Goal: Check status: Check status

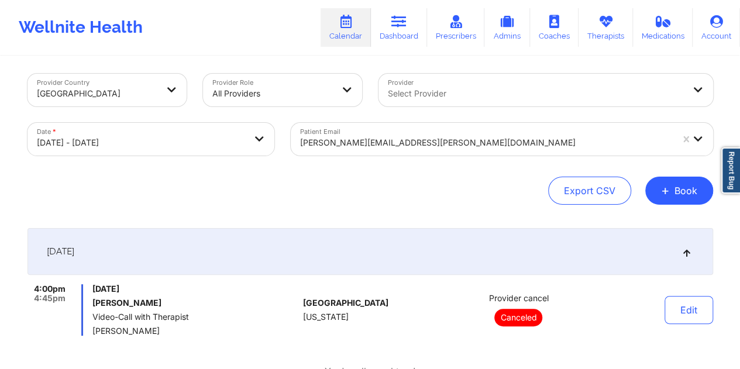
select select "2025-8"
select select "2025-9"
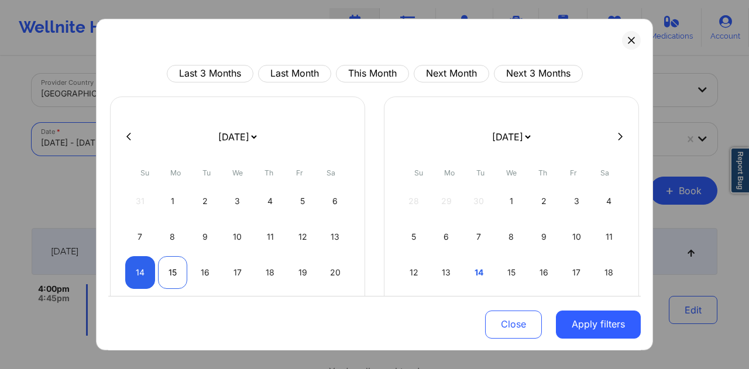
click at [171, 273] on div "15" at bounding box center [173, 272] width 30 height 33
select select "2025-8"
select select "2025-9"
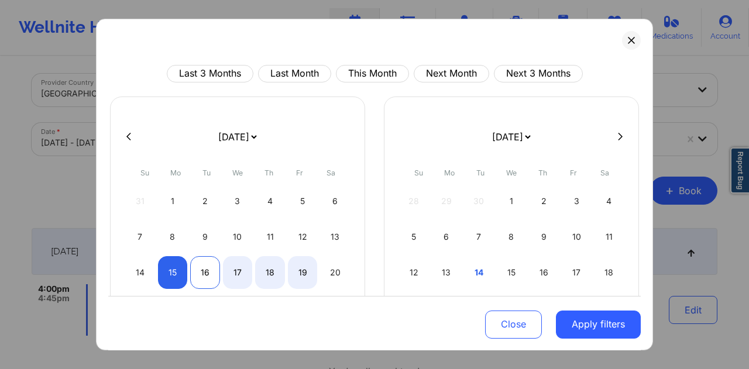
select select "2025-8"
select select "2025-9"
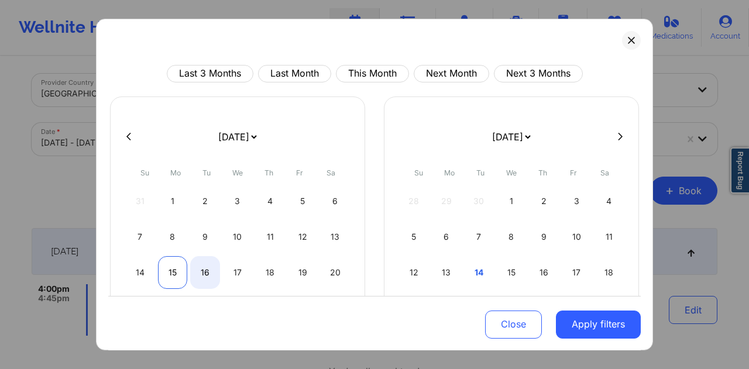
select select "2025-8"
select select "2025-9"
click at [175, 269] on div "15" at bounding box center [173, 272] width 30 height 33
select select "2025-8"
select select "2025-9"
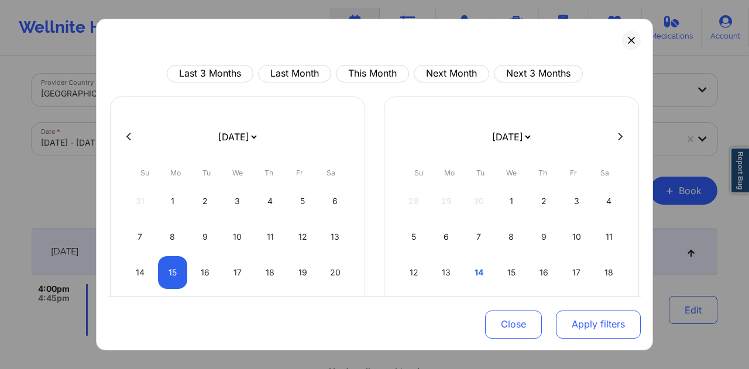
click at [609, 322] on button "Apply filters" at bounding box center [598, 324] width 85 height 28
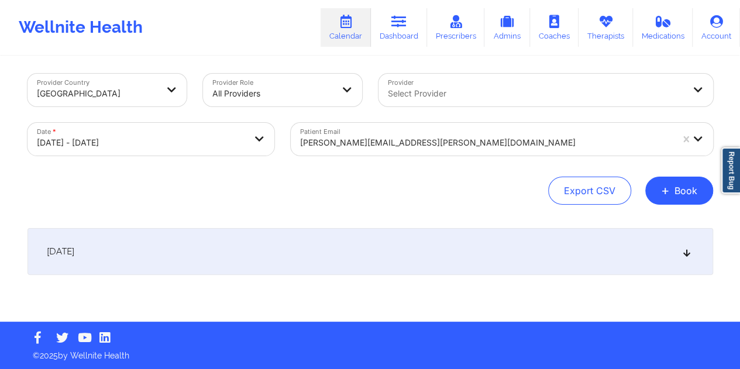
click at [384, 139] on div at bounding box center [486, 143] width 372 height 14
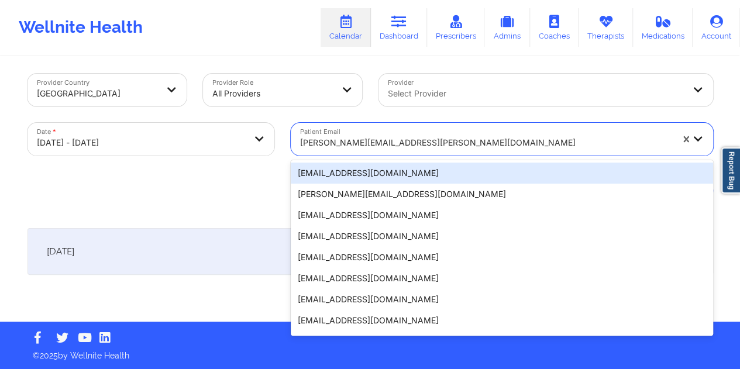
paste input "[EMAIL_ADDRESS][DOMAIN_NAME]"
type input "[EMAIL_ADDRESS][DOMAIN_NAME]"
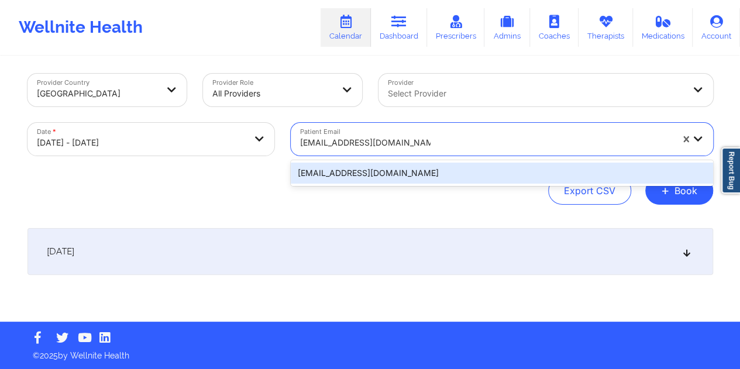
click at [366, 177] on div "[EMAIL_ADDRESS][DOMAIN_NAME]" at bounding box center [502, 173] width 422 height 21
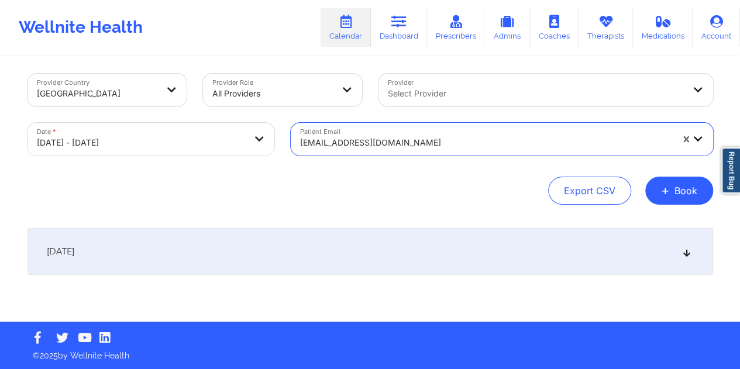
click at [348, 260] on div "[DATE]" at bounding box center [371, 251] width 686 height 47
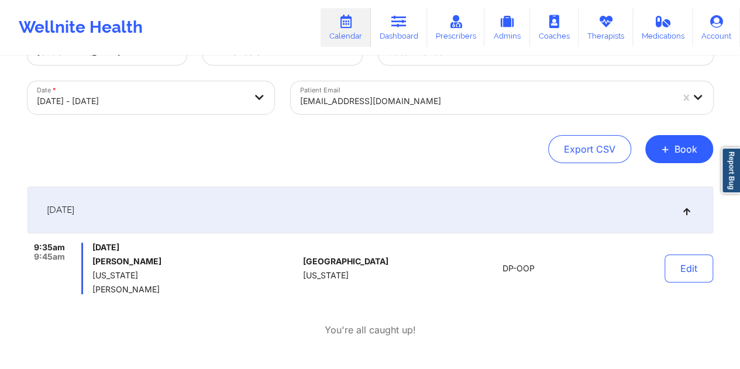
scroll to position [63, 0]
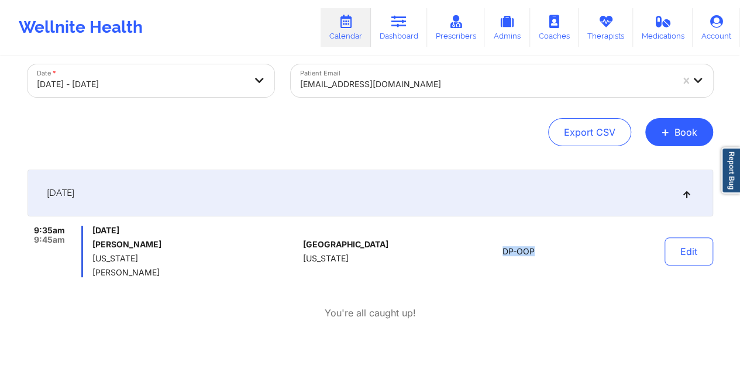
drag, startPoint x: 537, startPoint y: 252, endPoint x: 504, endPoint y: 250, distance: 32.9
click at [504, 250] on div "DP-OOP" at bounding box center [519, 251] width 163 height 51
copy span "DP-OOP"
click at [390, 85] on div at bounding box center [486, 84] width 372 height 14
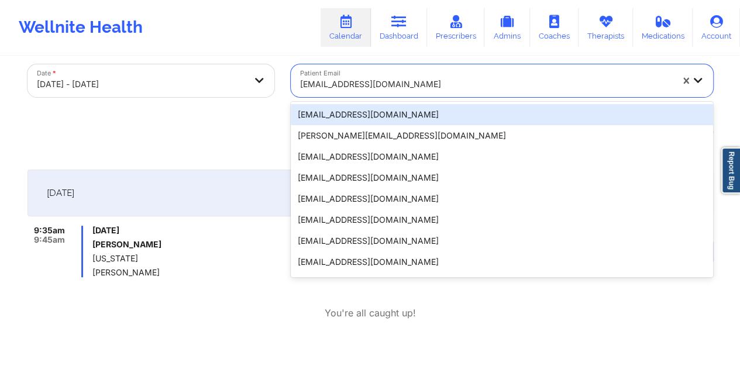
paste input "[EMAIL_ADDRESS][DOMAIN_NAME]"
type input "[EMAIL_ADDRESS][DOMAIN_NAME]"
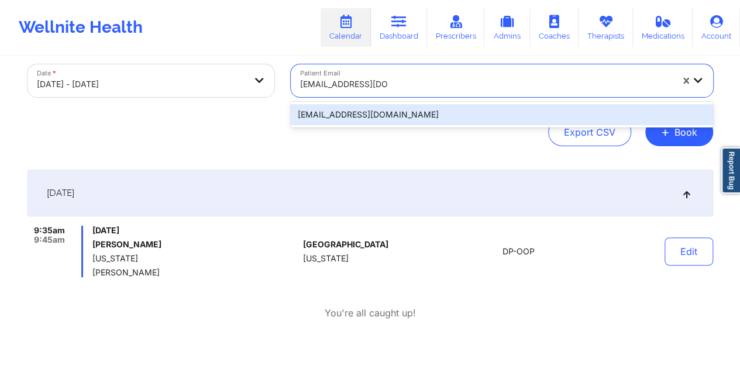
click at [337, 118] on div "[EMAIL_ADDRESS][DOMAIN_NAME]" at bounding box center [502, 114] width 422 height 21
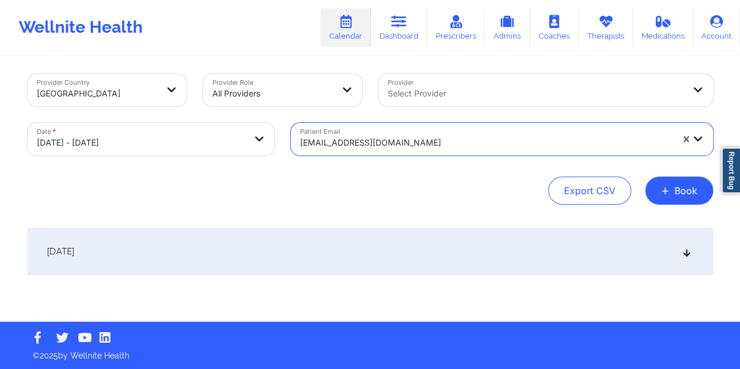
click at [318, 254] on div "[DATE]" at bounding box center [371, 251] width 686 height 47
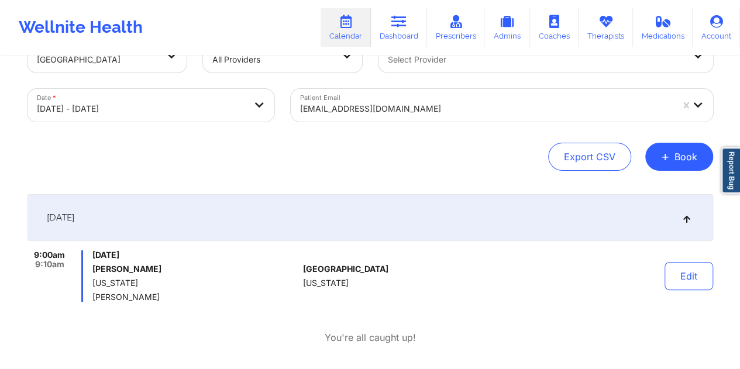
scroll to position [63, 0]
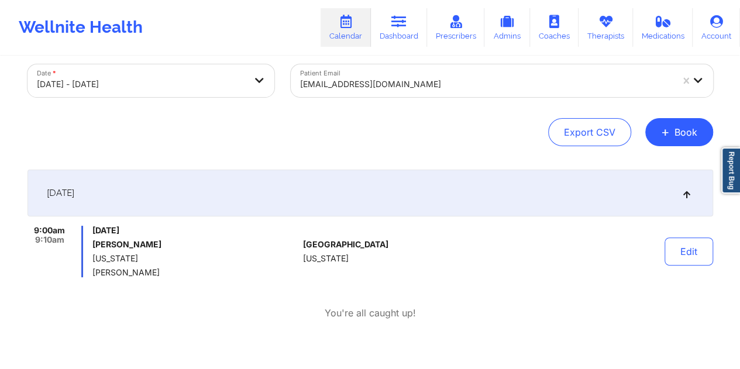
click at [373, 79] on div at bounding box center [486, 84] width 372 height 14
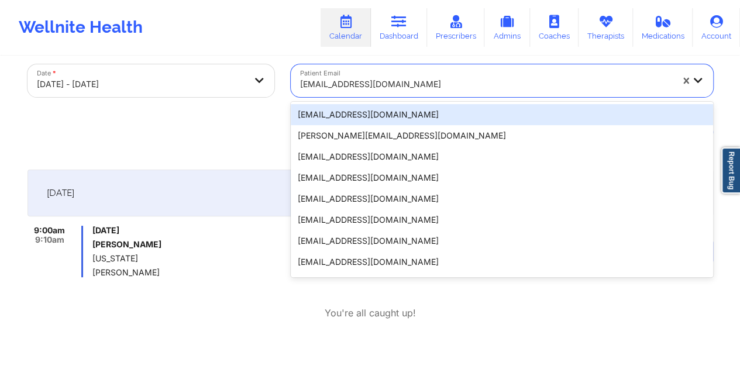
paste input "[EMAIL_ADDRESS][DOMAIN_NAME]"
type input "[EMAIL_ADDRESS][DOMAIN_NAME]"
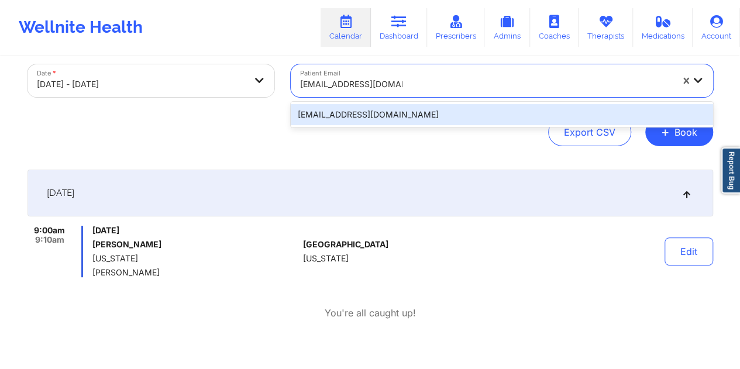
click at [355, 120] on div "[EMAIL_ADDRESS][DOMAIN_NAME]" at bounding box center [502, 114] width 422 height 21
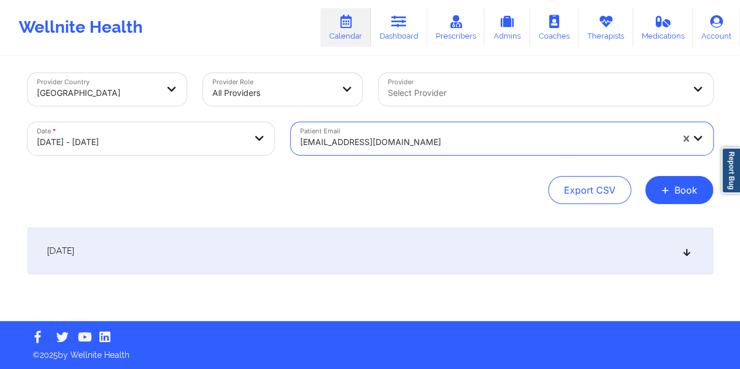
scroll to position [5, 0]
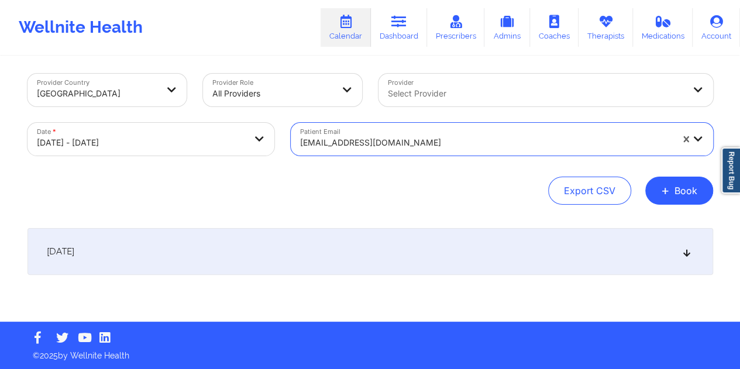
click at [343, 255] on div "[DATE]" at bounding box center [371, 251] width 686 height 47
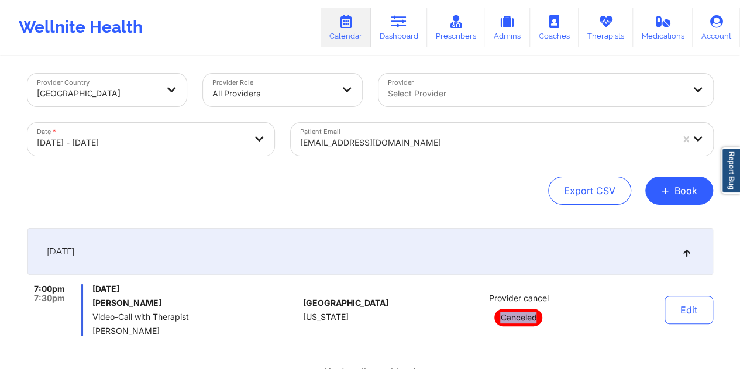
drag, startPoint x: 537, startPoint y: 318, endPoint x: 501, endPoint y: 320, distance: 36.4
click at [501, 320] on p "Canceled" at bounding box center [518, 318] width 48 height 18
copy p "Canceled"
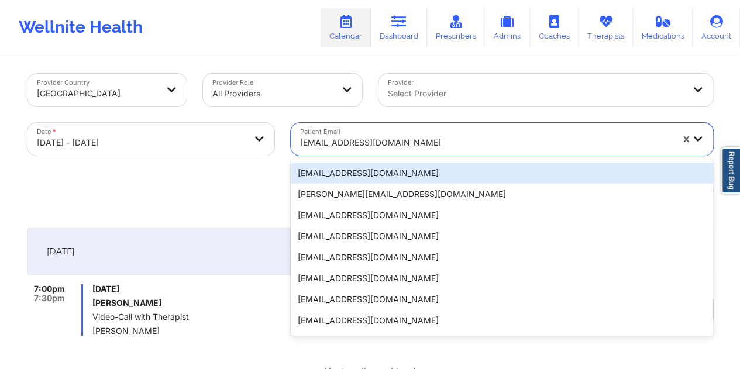
click at [364, 143] on div at bounding box center [486, 143] width 372 height 14
paste input "[EMAIL_ADDRESS][DOMAIN_NAME]"
type input "[EMAIL_ADDRESS][DOMAIN_NAME]"
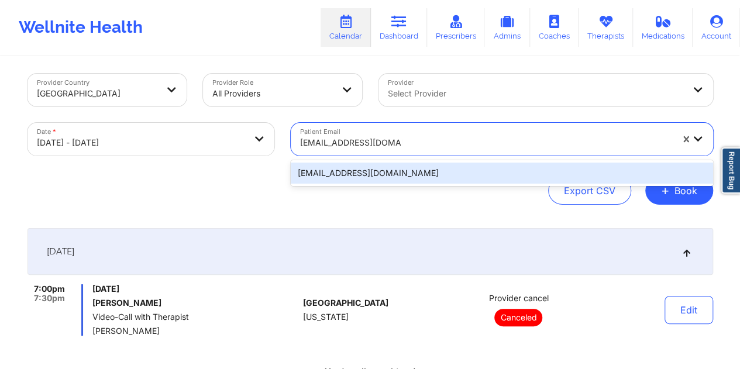
click at [356, 173] on div "[EMAIL_ADDRESS][DOMAIN_NAME]" at bounding box center [502, 173] width 422 height 21
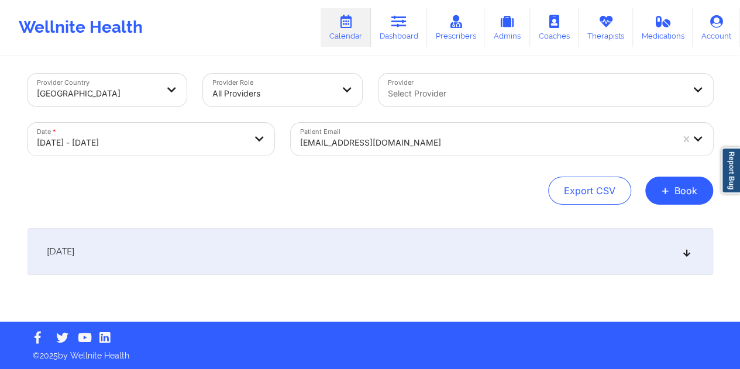
click at [356, 260] on div "[DATE]" at bounding box center [371, 251] width 686 height 47
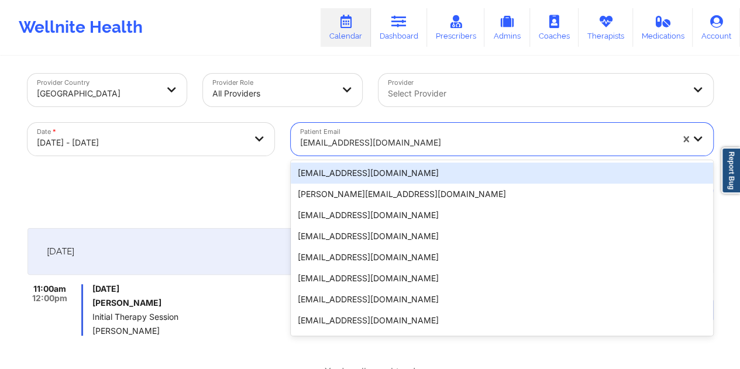
click at [358, 135] on div "[EMAIL_ADDRESS][DOMAIN_NAME]" at bounding box center [486, 143] width 372 height 26
paste input "[EMAIL_ADDRESS][DOMAIN_NAME]"
type input "[EMAIL_ADDRESS][DOMAIN_NAME]"
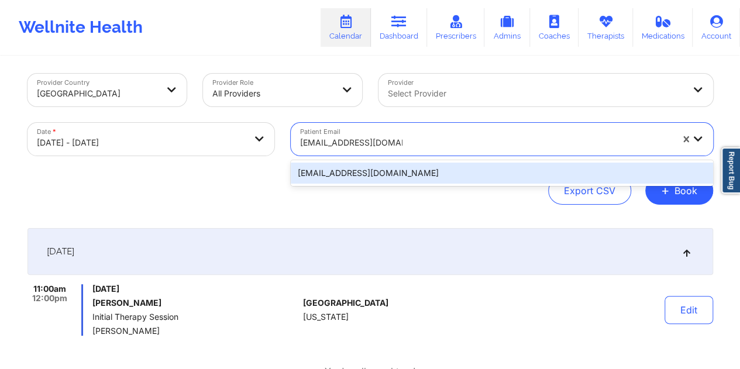
click at [354, 180] on div "[EMAIL_ADDRESS][DOMAIN_NAME]" at bounding box center [502, 173] width 422 height 21
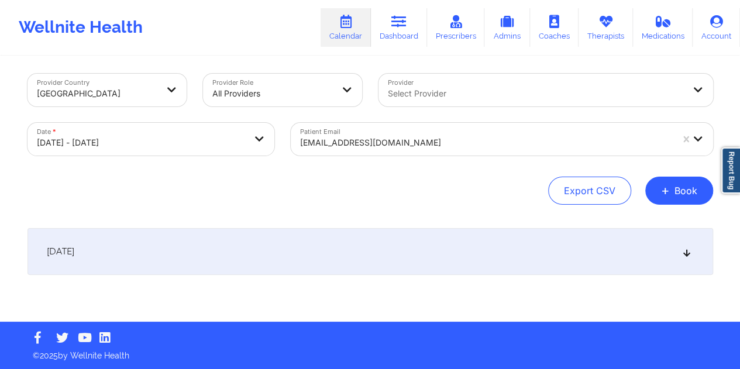
click at [316, 263] on div "[DATE]" at bounding box center [371, 251] width 686 height 47
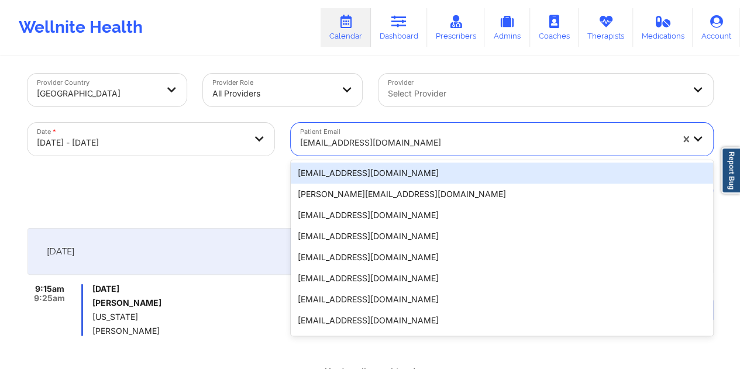
click at [375, 142] on div at bounding box center [486, 143] width 372 height 14
paste input "[PERSON_NAME][EMAIL_ADDRESS][DOMAIN_NAME]"
type input "[PERSON_NAME][EMAIL_ADDRESS][DOMAIN_NAME]"
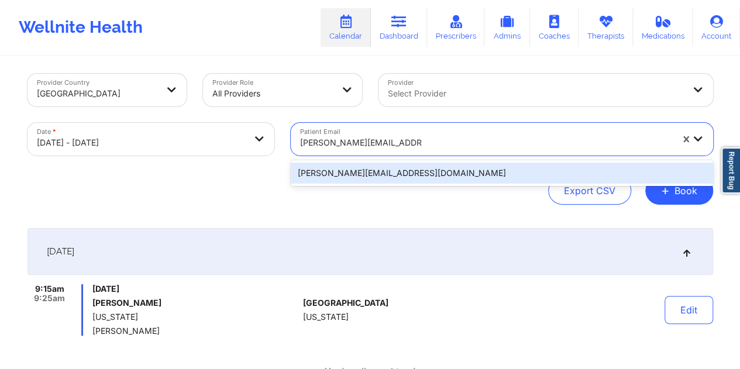
click at [357, 175] on div "[PERSON_NAME][EMAIL_ADDRESS][DOMAIN_NAME]" at bounding box center [502, 173] width 422 height 21
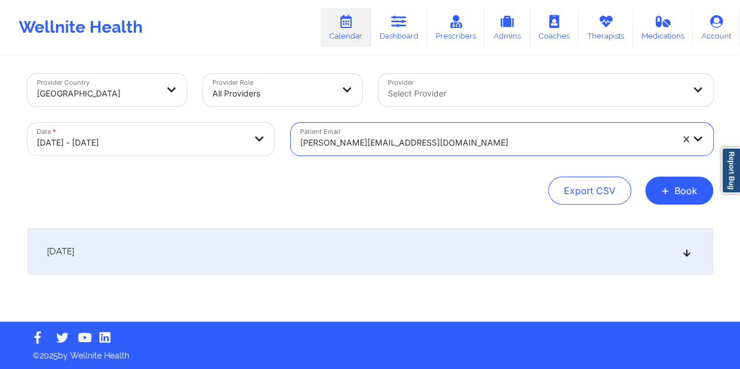
click at [348, 253] on div "[DATE]" at bounding box center [371, 251] width 686 height 47
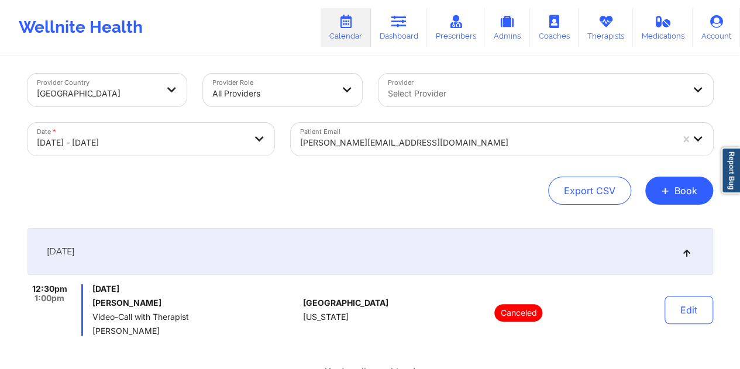
click at [380, 153] on div "[PERSON_NAME][EMAIL_ADDRESS][DOMAIN_NAME]" at bounding box center [486, 143] width 372 height 26
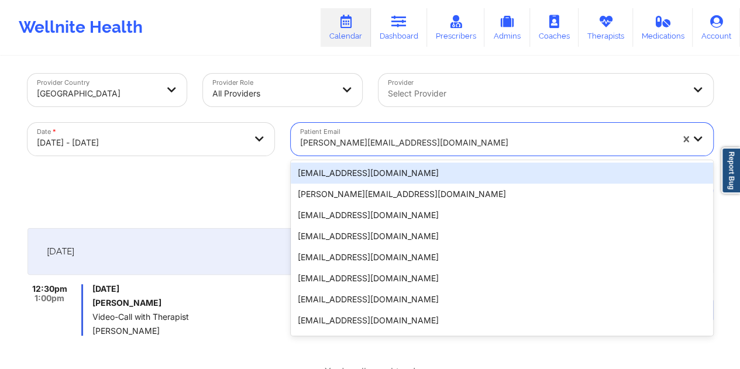
paste input "[EMAIL_ADDRESS][DOMAIN_NAME]"
type input "[EMAIL_ADDRESS][DOMAIN_NAME]"
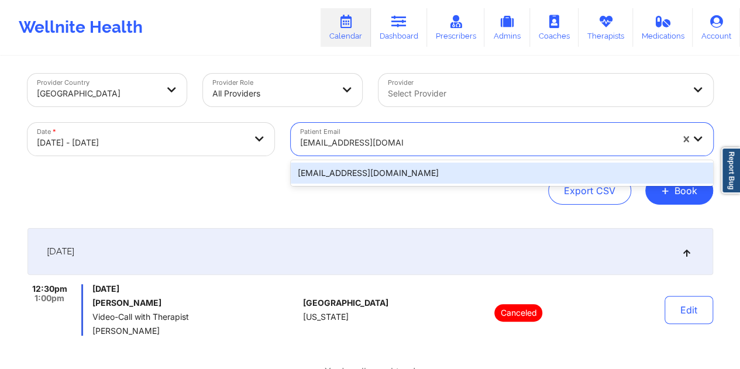
click at [364, 176] on div "[EMAIL_ADDRESS][DOMAIN_NAME]" at bounding box center [502, 173] width 422 height 21
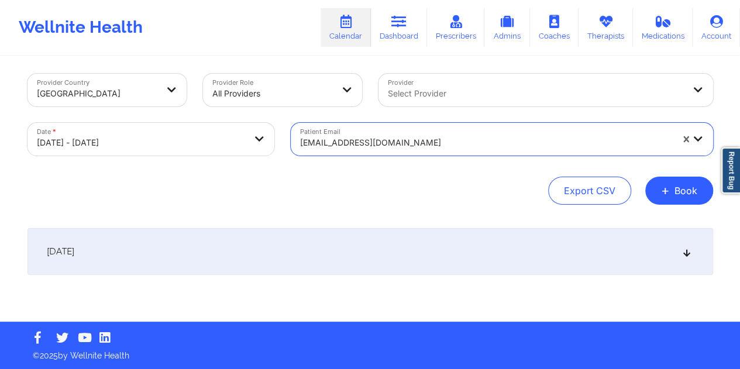
click at [359, 255] on div "[DATE]" at bounding box center [371, 251] width 686 height 47
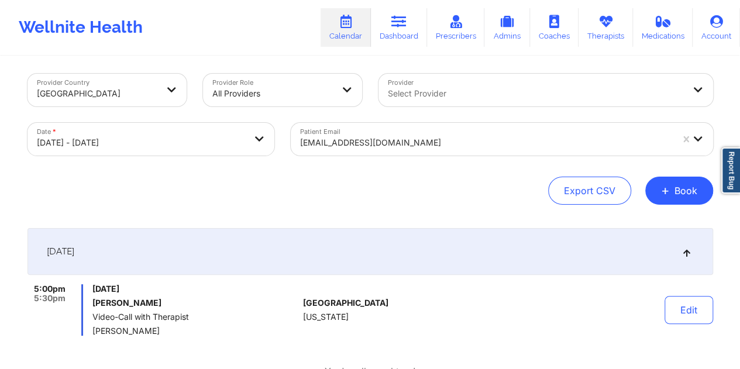
click at [360, 142] on div at bounding box center [486, 143] width 372 height 14
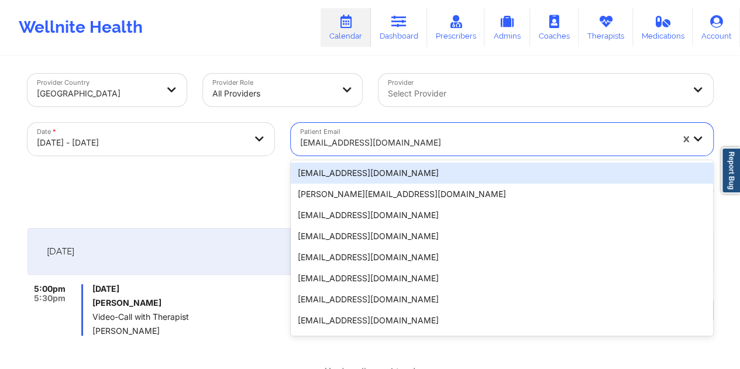
paste input "[EMAIL_ADDRESS][DOMAIN_NAME]"
type input "[EMAIL_ADDRESS][DOMAIN_NAME]"
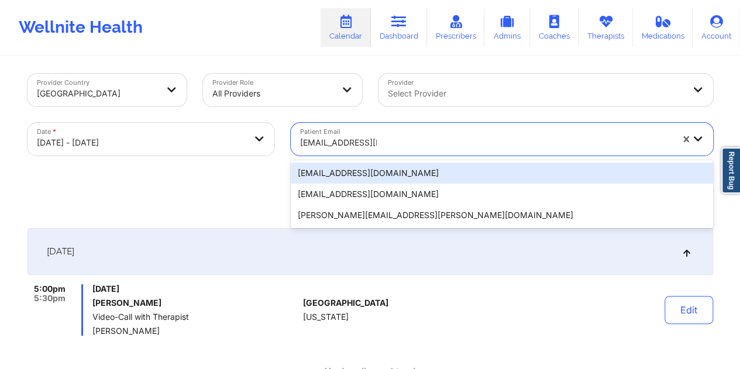
click at [344, 177] on div "[EMAIL_ADDRESS][DOMAIN_NAME]" at bounding box center [502, 173] width 422 height 21
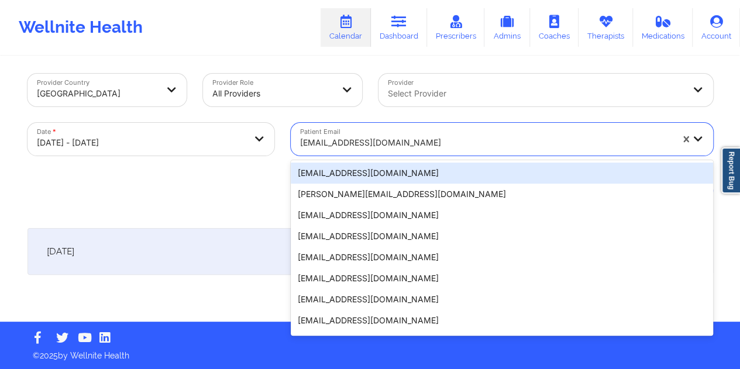
click at [358, 149] on div at bounding box center [486, 143] width 372 height 14
paste input "[EMAIL_ADDRESS][DOMAIN_NAME]"
type input "[EMAIL_ADDRESS][DOMAIN_NAME]"
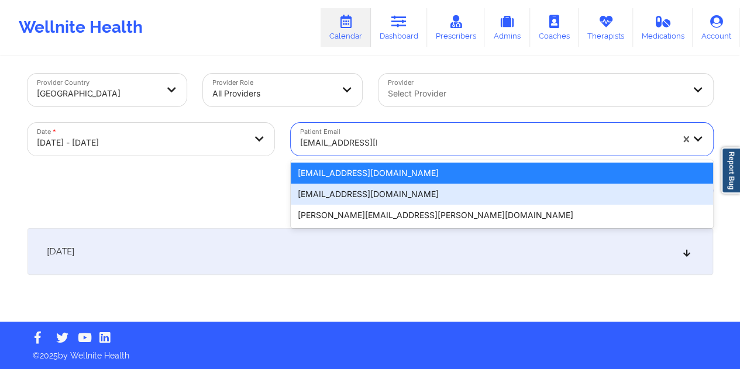
click at [354, 194] on div "[EMAIL_ADDRESS][DOMAIN_NAME]" at bounding box center [502, 194] width 422 height 21
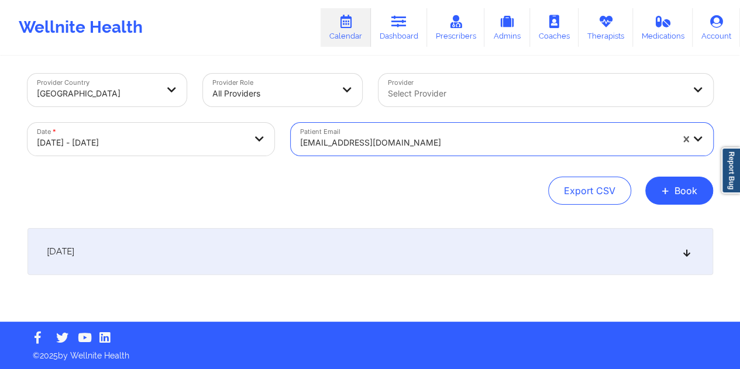
click at [377, 246] on div "[DATE]" at bounding box center [371, 251] width 686 height 47
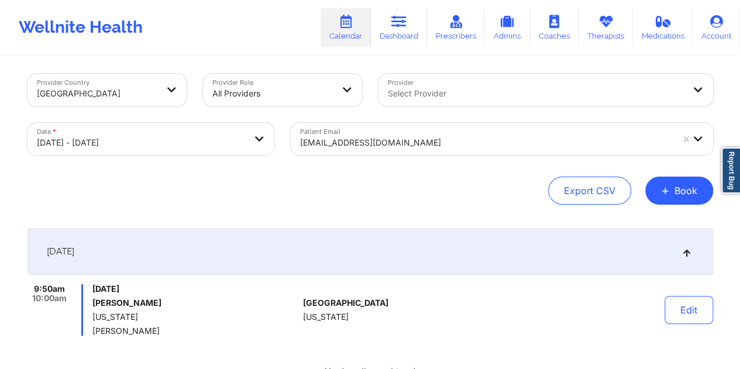
click at [372, 145] on div at bounding box center [486, 143] width 372 height 14
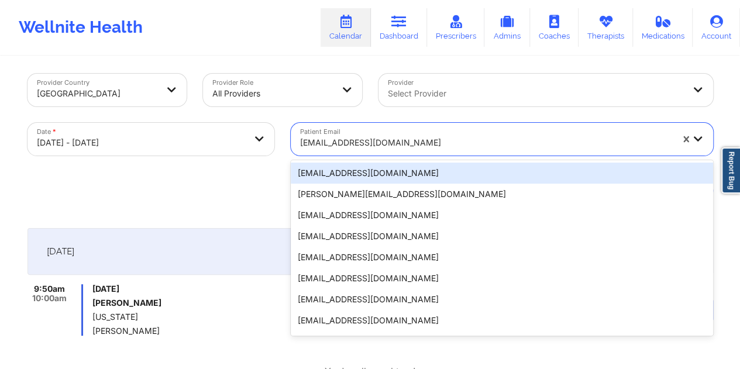
paste input "[PERSON_NAME][EMAIL_ADDRESS][PERSON_NAME][DOMAIN_NAME]"
type input "[PERSON_NAME][EMAIL_ADDRESS][PERSON_NAME][DOMAIN_NAME]"
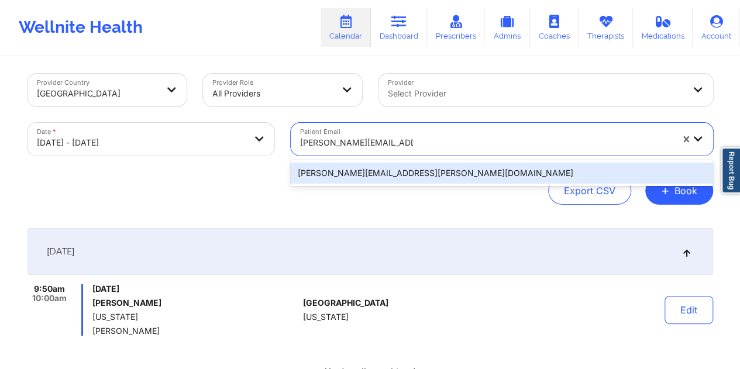
click at [358, 181] on div "[PERSON_NAME][EMAIL_ADDRESS][PERSON_NAME][DOMAIN_NAME]" at bounding box center [502, 173] width 422 height 21
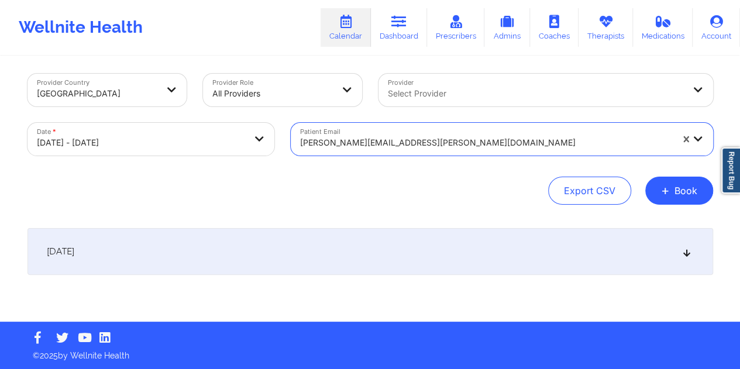
click at [342, 267] on div "[DATE]" at bounding box center [371, 251] width 686 height 47
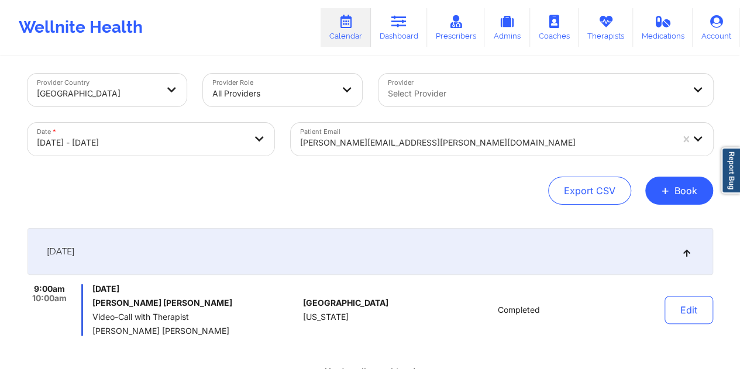
click at [364, 140] on div at bounding box center [486, 143] width 372 height 14
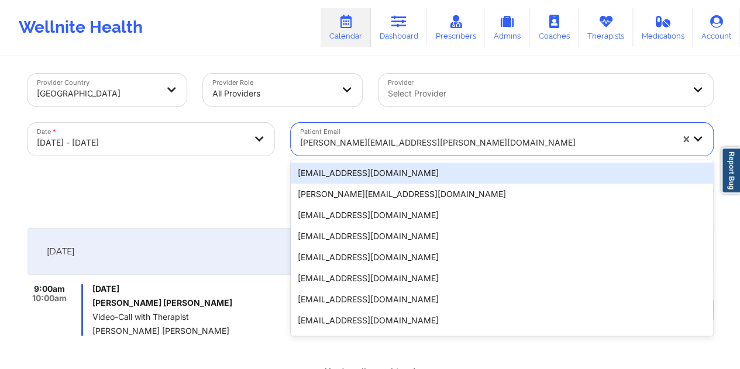
paste input "[EMAIL_ADDRESS][DOMAIN_NAME]"
type input "[EMAIL_ADDRESS][DOMAIN_NAME]"
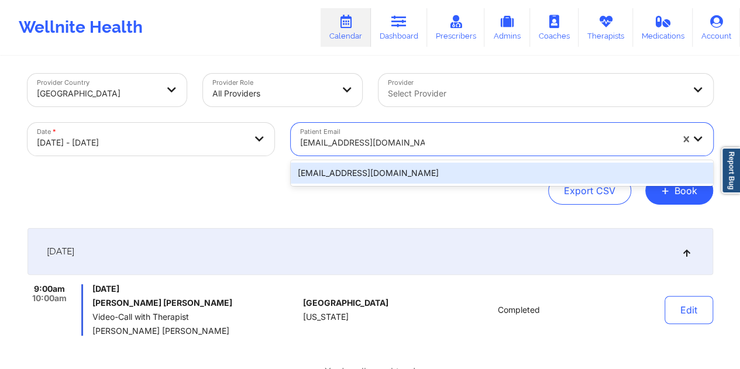
click at [371, 181] on div "[EMAIL_ADDRESS][DOMAIN_NAME]" at bounding box center [502, 173] width 422 height 21
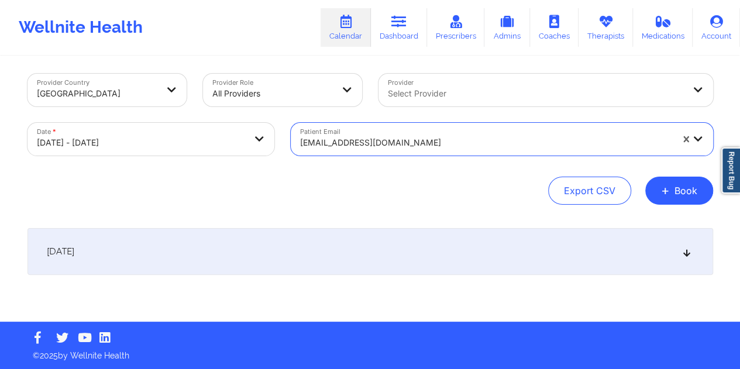
click at [356, 249] on div "[DATE]" at bounding box center [371, 251] width 686 height 47
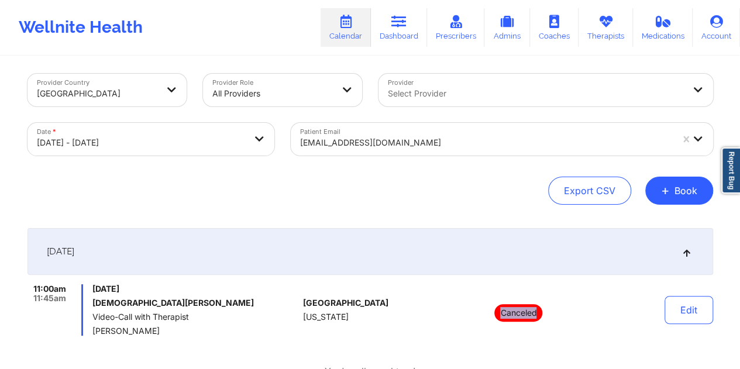
drag, startPoint x: 537, startPoint y: 312, endPoint x: 494, endPoint y: 312, distance: 43.3
click at [494, 312] on div "Canceled" at bounding box center [519, 309] width 163 height 51
copy p "Canceled"
click at [382, 139] on div at bounding box center [486, 143] width 372 height 14
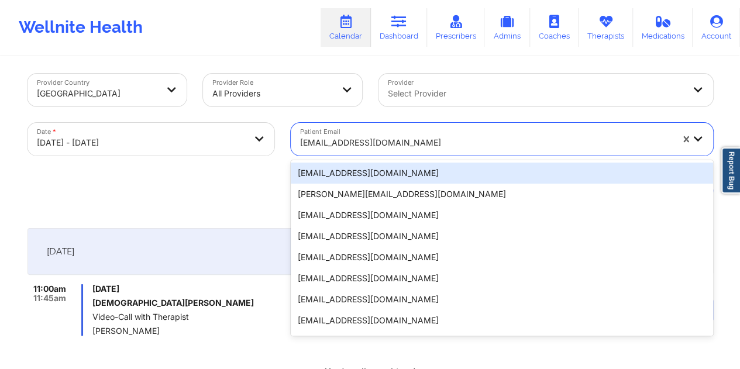
paste input "[EMAIL_ADDRESS][DOMAIN_NAME]"
type input "[EMAIL_ADDRESS][DOMAIN_NAME]"
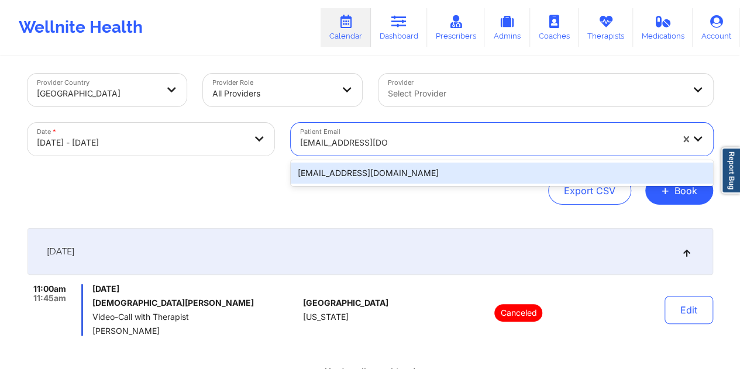
click at [353, 175] on div "[EMAIL_ADDRESS][DOMAIN_NAME]" at bounding box center [502, 173] width 422 height 21
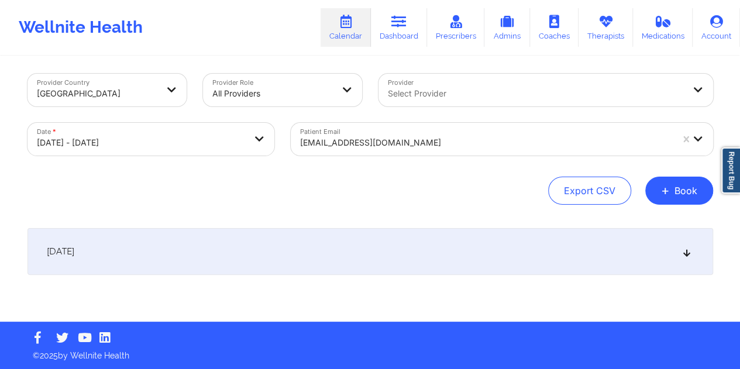
click at [331, 265] on div "[DATE]" at bounding box center [371, 251] width 686 height 47
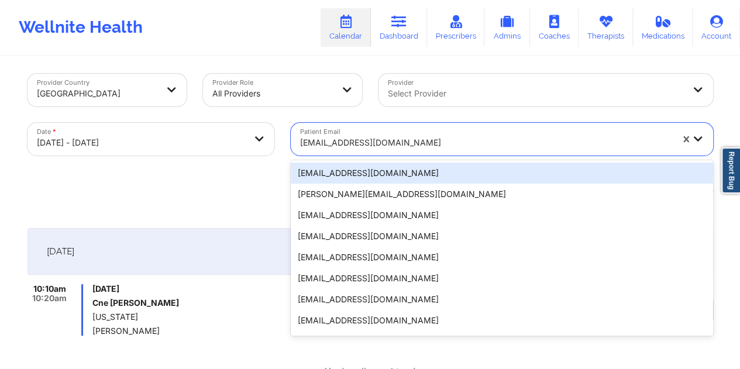
click at [365, 133] on div "[EMAIL_ADDRESS][DOMAIN_NAME]" at bounding box center [486, 143] width 372 height 26
paste input "[EMAIL_ADDRESS][DOMAIN_NAME]"
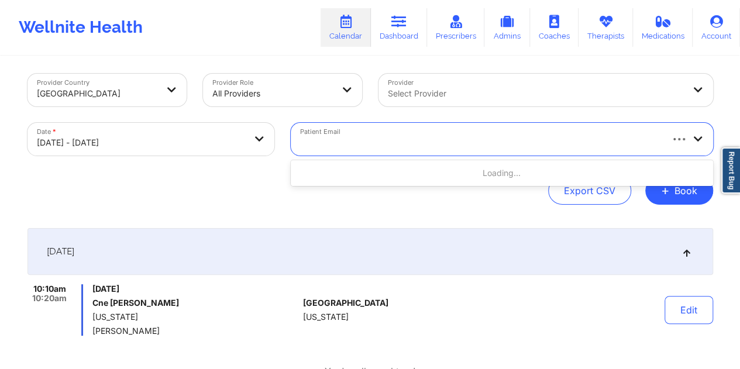
type input "[EMAIL_ADDRESS][DOMAIN_NAME]"
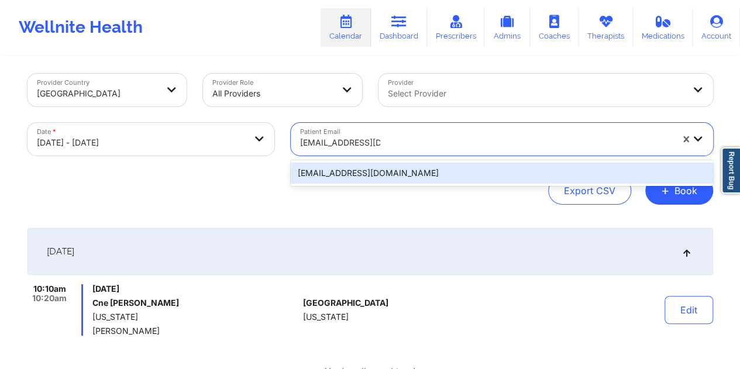
click at [355, 176] on div "[EMAIL_ADDRESS][DOMAIN_NAME]" at bounding box center [502, 173] width 422 height 21
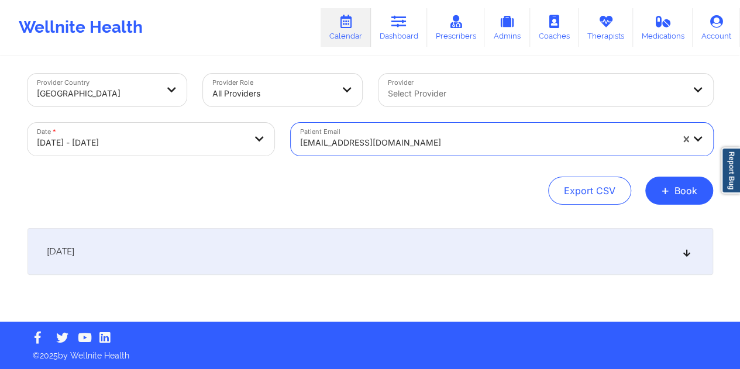
click at [349, 259] on div "[DATE]" at bounding box center [371, 251] width 686 height 47
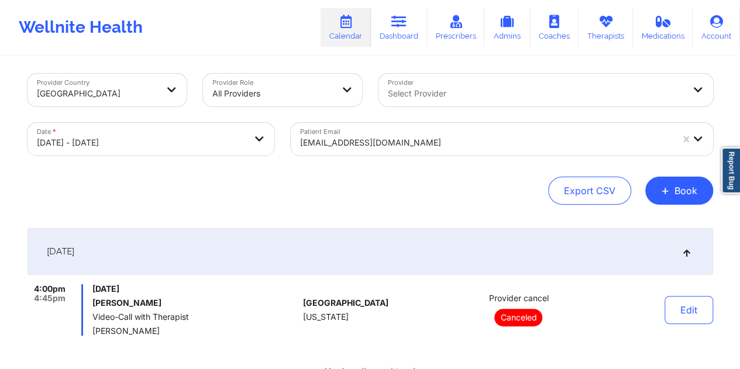
click at [357, 152] on div "[EMAIL_ADDRESS][DOMAIN_NAME]" at bounding box center [486, 143] width 372 height 26
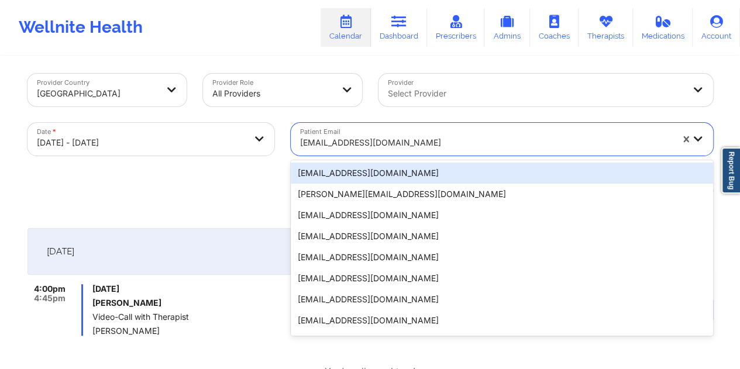
paste input "[PERSON_NAME][EMAIL_ADDRESS][PERSON_NAME][DOMAIN_NAME]"
type input "[PERSON_NAME][EMAIL_ADDRESS][PERSON_NAME][DOMAIN_NAME]"
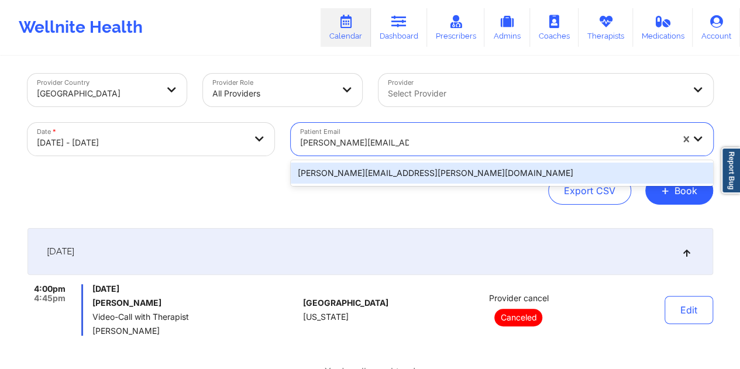
click at [344, 173] on div "[PERSON_NAME][EMAIL_ADDRESS][PERSON_NAME][DOMAIN_NAME]" at bounding box center [502, 173] width 422 height 21
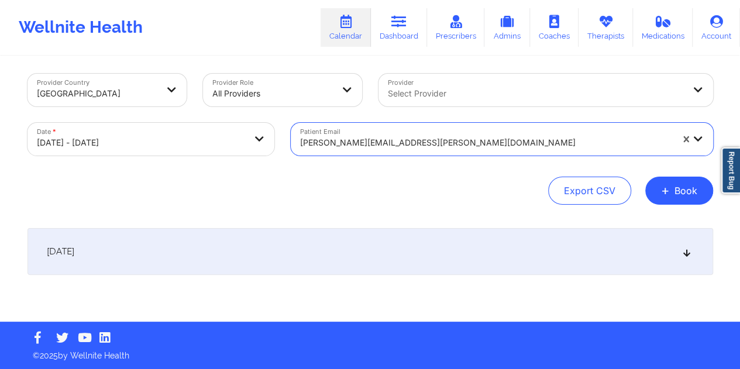
click at [362, 257] on div "[DATE]" at bounding box center [371, 251] width 686 height 47
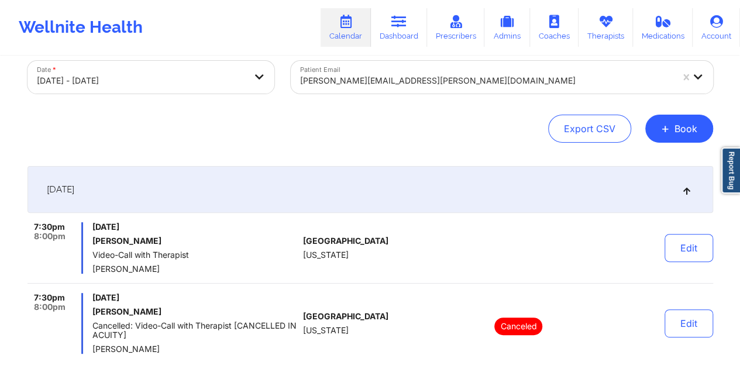
scroll to position [63, 0]
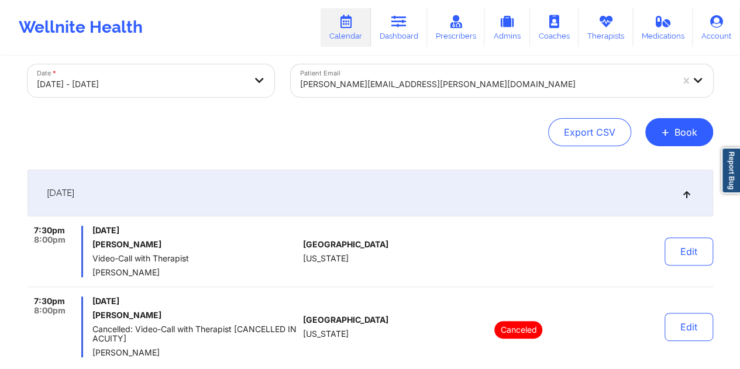
click at [372, 75] on div "[PERSON_NAME][EMAIL_ADDRESS][PERSON_NAME][DOMAIN_NAME]" at bounding box center [486, 84] width 372 height 26
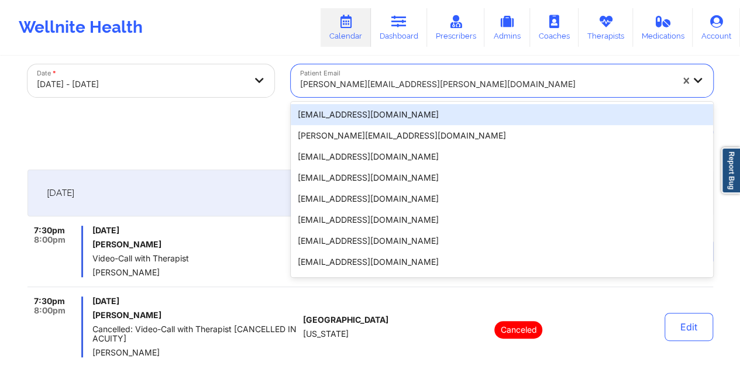
paste input "[EMAIL_ADDRESS][DOMAIN_NAME]"
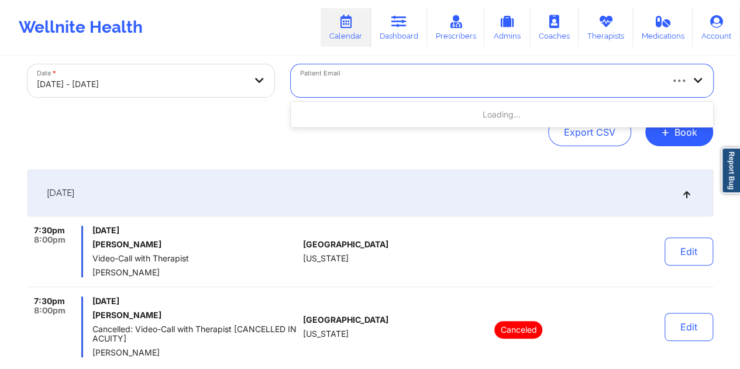
type input "[EMAIL_ADDRESS][DOMAIN_NAME]"
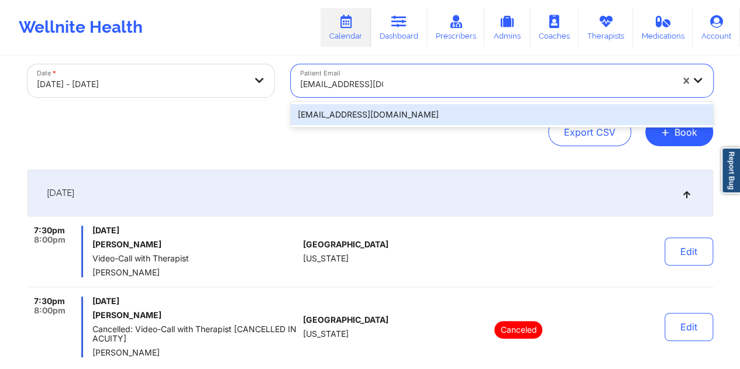
click at [342, 115] on div "[EMAIL_ADDRESS][DOMAIN_NAME]" at bounding box center [502, 114] width 422 height 21
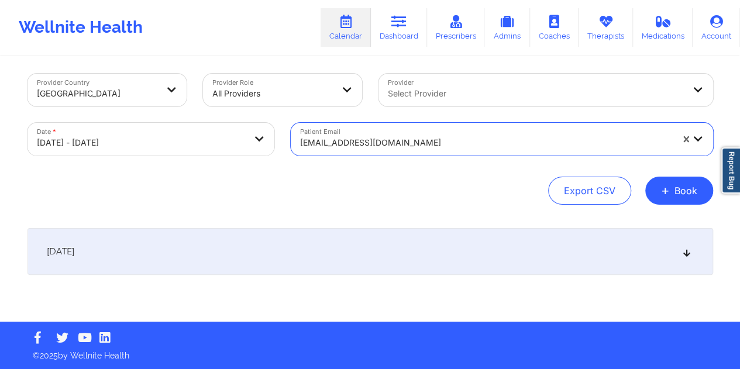
click at [365, 242] on div "[DATE]" at bounding box center [371, 251] width 686 height 47
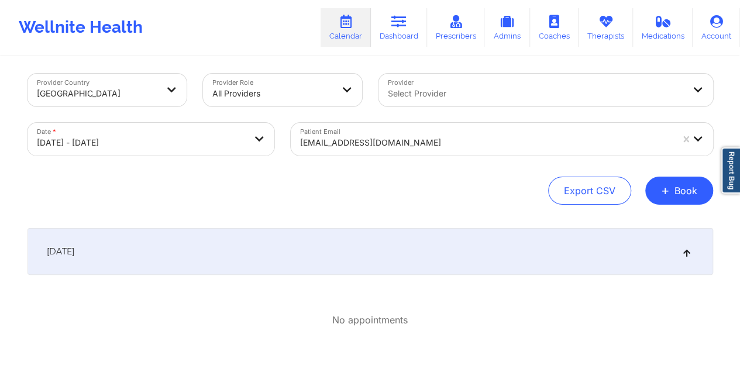
click at [389, 132] on div "[EMAIL_ADDRESS][DOMAIN_NAME]" at bounding box center [486, 143] width 372 height 26
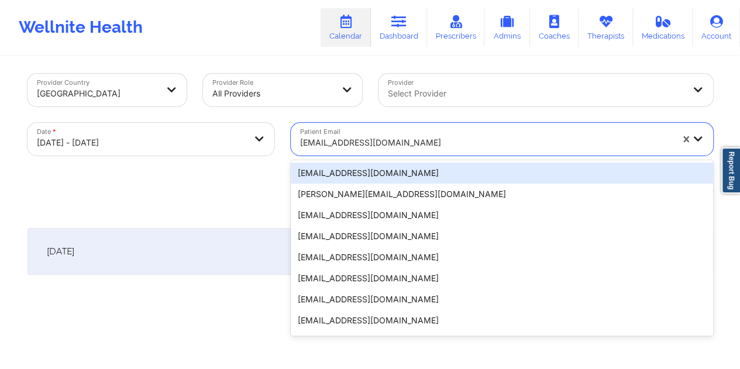
paste input "[PERSON_NAME][EMAIL_ADDRESS][DOMAIN_NAME]"
type input "[PERSON_NAME][EMAIL_ADDRESS][DOMAIN_NAME]"
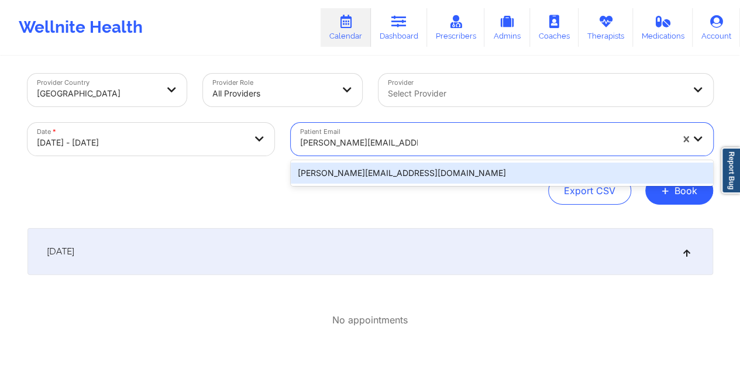
click at [368, 171] on div "[PERSON_NAME][EMAIL_ADDRESS][DOMAIN_NAME]" at bounding box center [502, 173] width 422 height 21
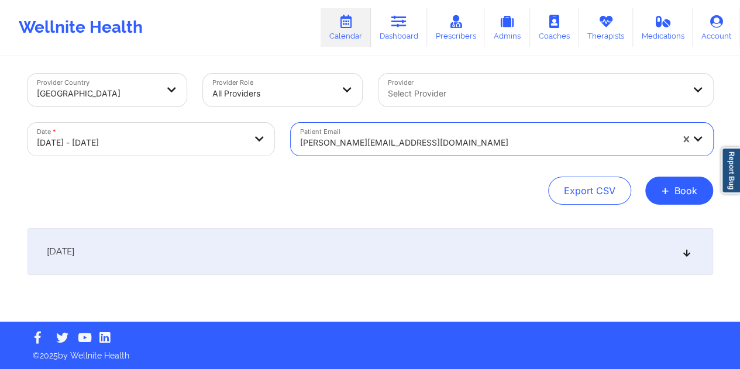
click at [323, 248] on div "[DATE]" at bounding box center [371, 251] width 686 height 47
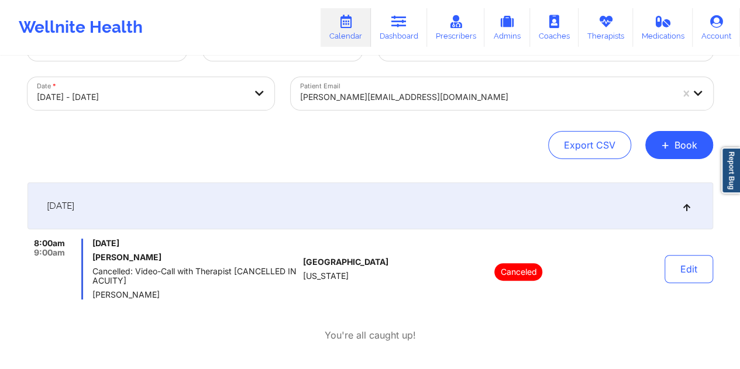
scroll to position [0, 0]
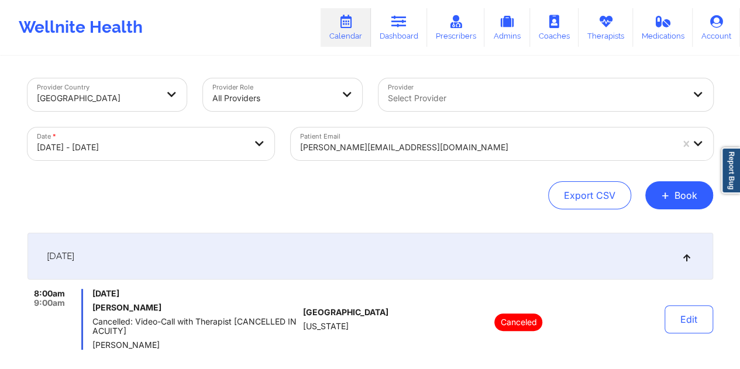
click at [373, 145] on div at bounding box center [486, 147] width 372 height 14
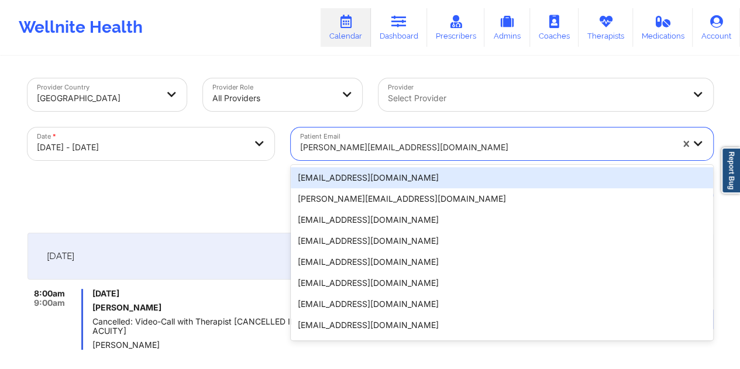
paste input "[EMAIL_ADDRESS][DOMAIN_NAME]"
type input "[EMAIL_ADDRESS][DOMAIN_NAME]"
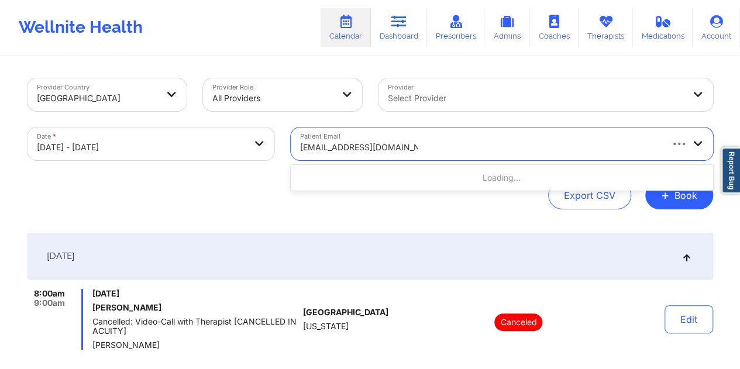
click at [361, 169] on div "Loading..." at bounding box center [502, 177] width 422 height 21
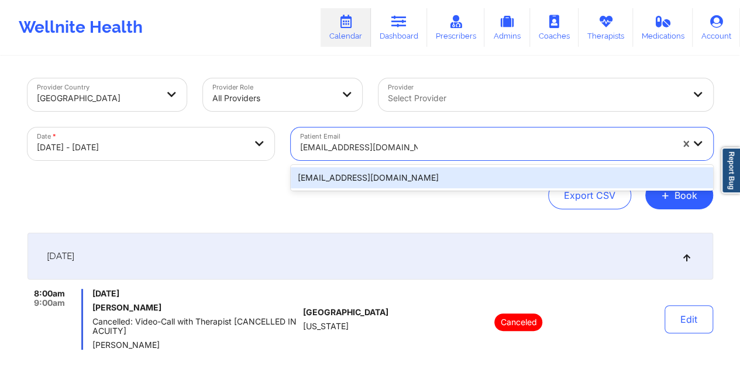
click at [365, 174] on div "[EMAIL_ADDRESS][DOMAIN_NAME]" at bounding box center [502, 177] width 422 height 21
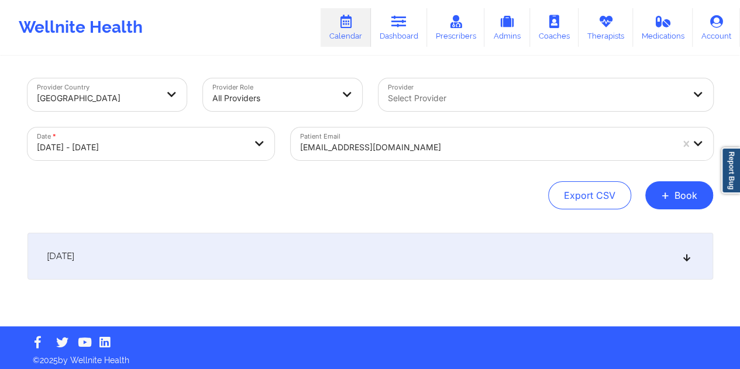
click at [345, 264] on div "[DATE]" at bounding box center [371, 256] width 686 height 47
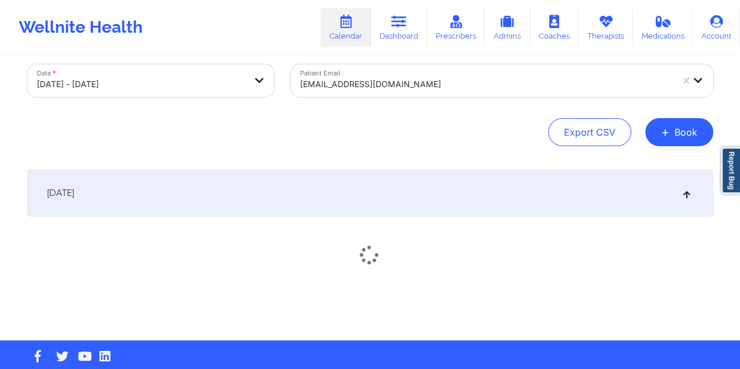
scroll to position [82, 0]
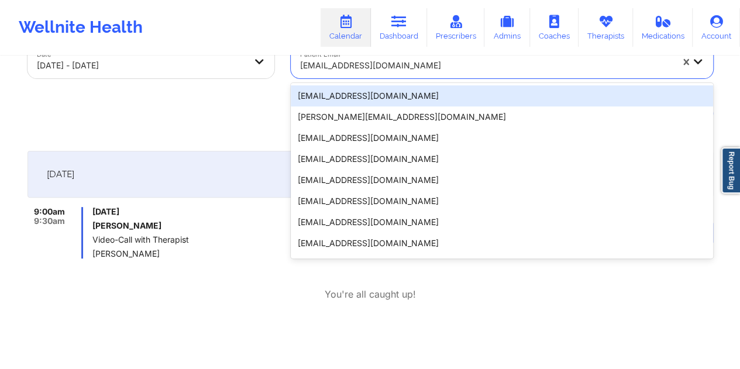
click at [386, 62] on div at bounding box center [486, 66] width 372 height 14
paste input "[EMAIL_ADDRESS][DOMAIN_NAME]"
type input "[EMAIL_ADDRESS][DOMAIN_NAME]"
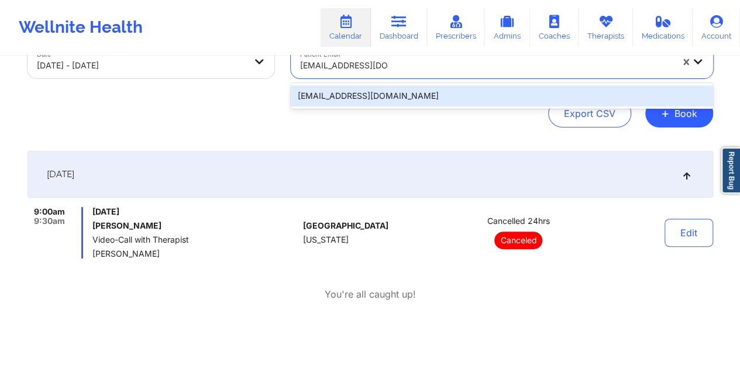
click at [344, 98] on div "[EMAIL_ADDRESS][DOMAIN_NAME]" at bounding box center [502, 95] width 422 height 21
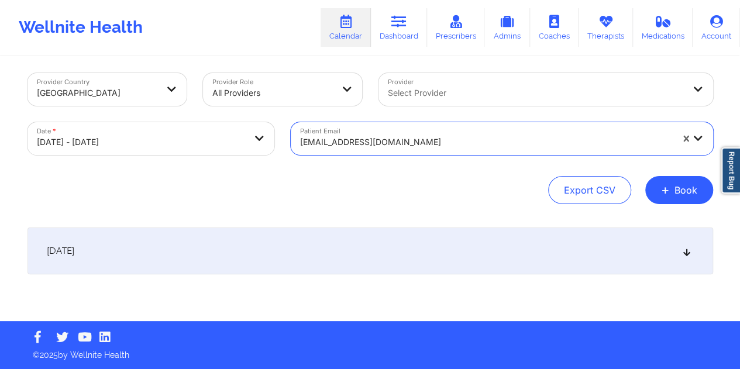
scroll to position [5, 0]
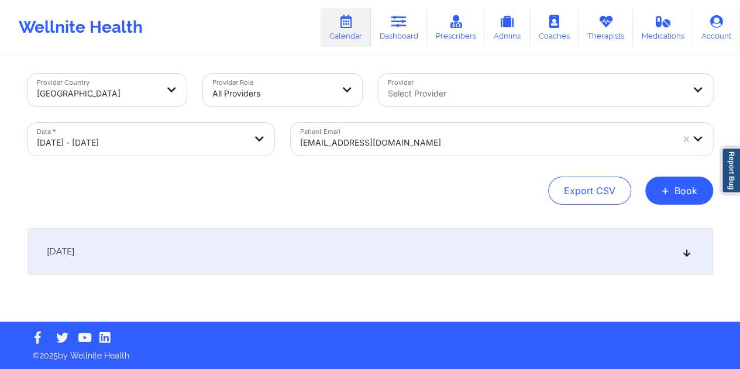
click at [348, 242] on div "[DATE]" at bounding box center [371, 251] width 686 height 47
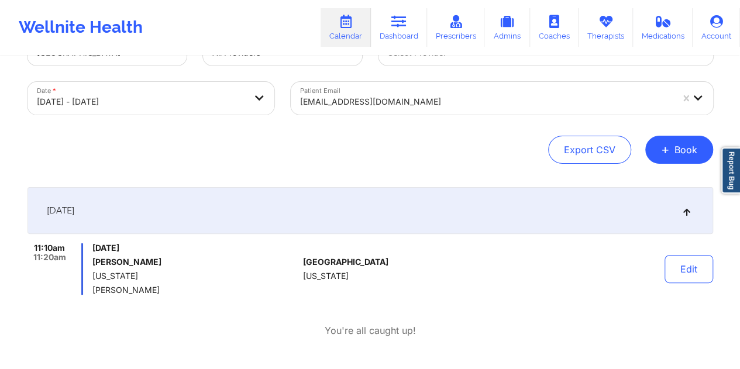
scroll to position [63, 0]
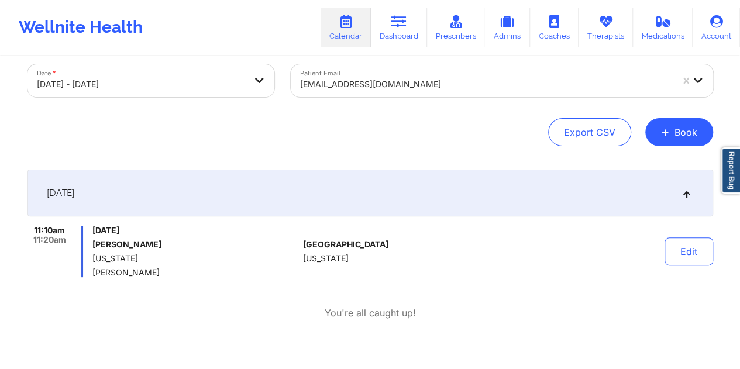
click at [371, 95] on div "[EMAIL_ADDRESS][DOMAIN_NAME]" at bounding box center [486, 84] width 372 height 26
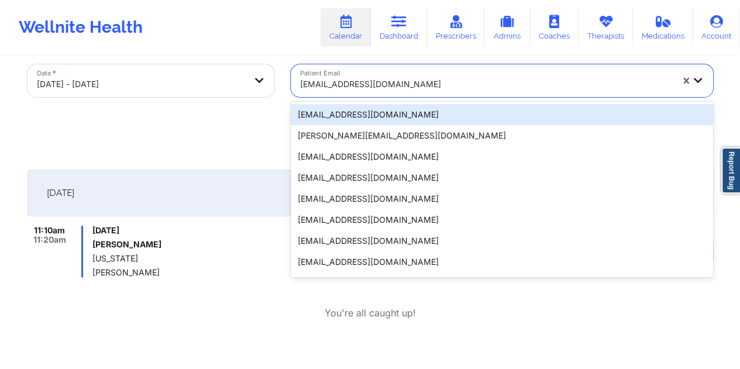
paste input "[EMAIL_ADDRESS][DOMAIN_NAME]"
type input "[EMAIL_ADDRESS][DOMAIN_NAME]"
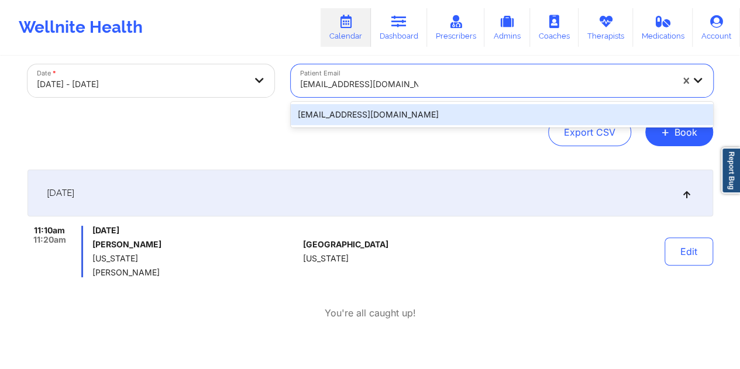
click at [360, 119] on div "[EMAIL_ADDRESS][DOMAIN_NAME]" at bounding box center [502, 114] width 422 height 21
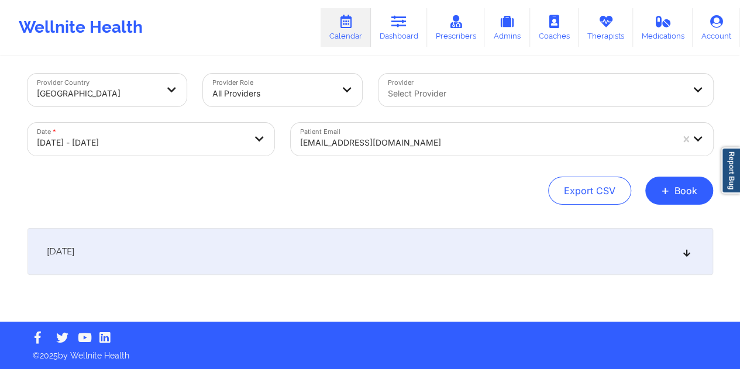
click at [359, 242] on div "[DATE]" at bounding box center [371, 251] width 686 height 47
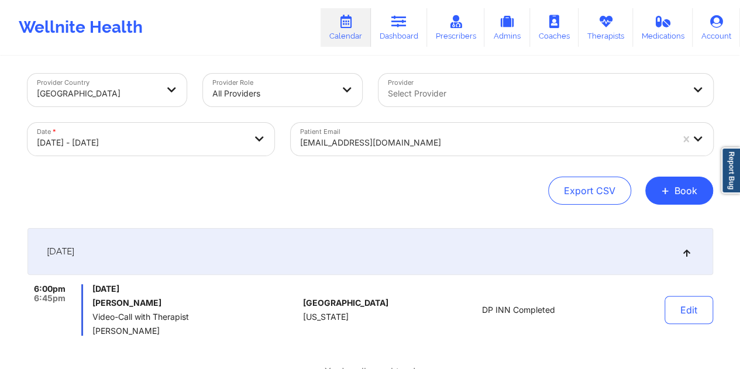
click at [560, 310] on div "DP INN Completed" at bounding box center [519, 309] width 163 height 51
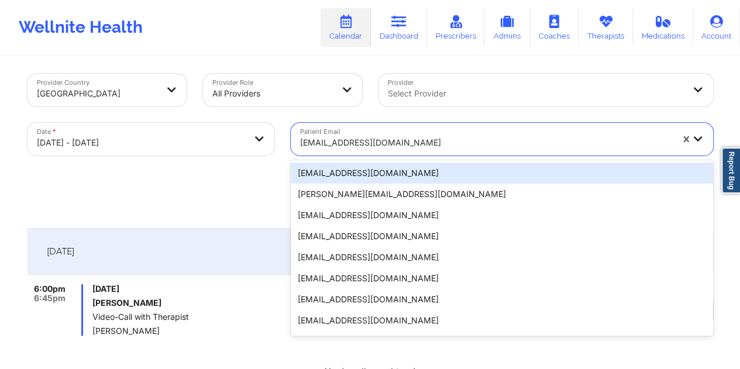
click at [398, 142] on div at bounding box center [486, 143] width 372 height 14
paste input "[EMAIL_ADDRESS][DOMAIN_NAME]"
type input "[EMAIL_ADDRESS][DOMAIN_NAME]"
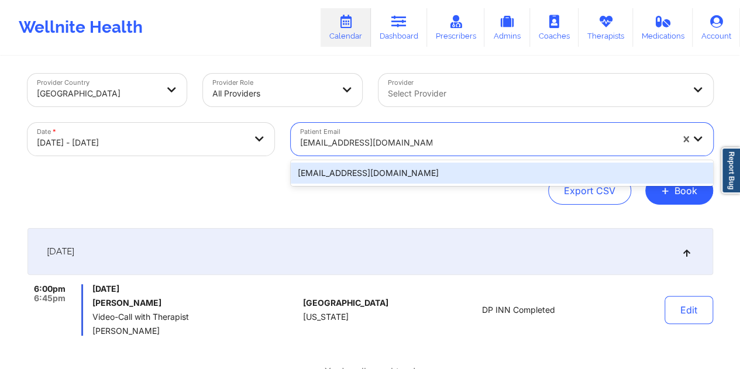
click at [375, 178] on div "[EMAIL_ADDRESS][DOMAIN_NAME]" at bounding box center [502, 173] width 422 height 21
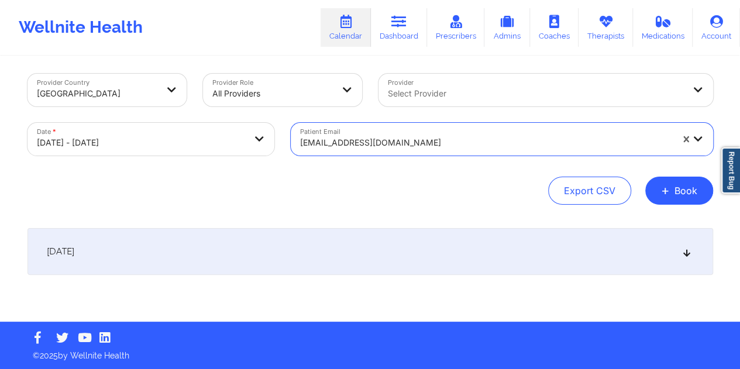
click at [390, 244] on div "[DATE]" at bounding box center [371, 251] width 686 height 47
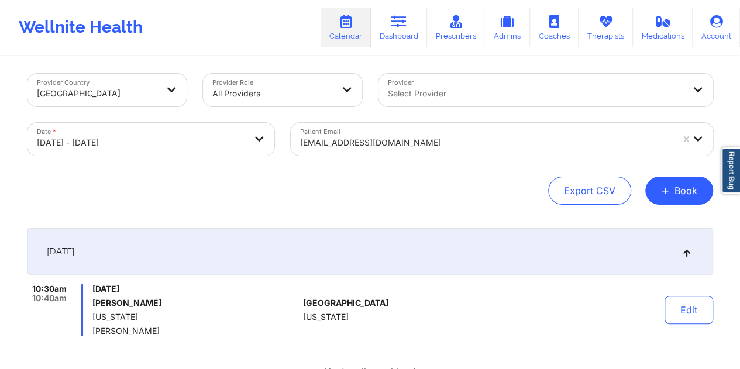
click at [395, 147] on div at bounding box center [486, 143] width 372 height 14
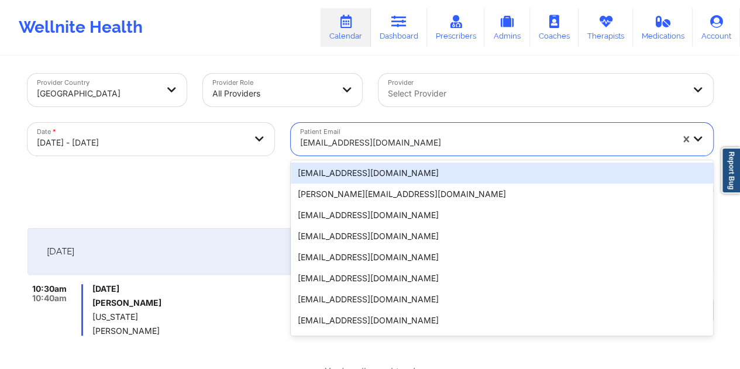
paste input "[EMAIL_ADDRESS][DOMAIN_NAME]"
type input "[EMAIL_ADDRESS][DOMAIN_NAME]"
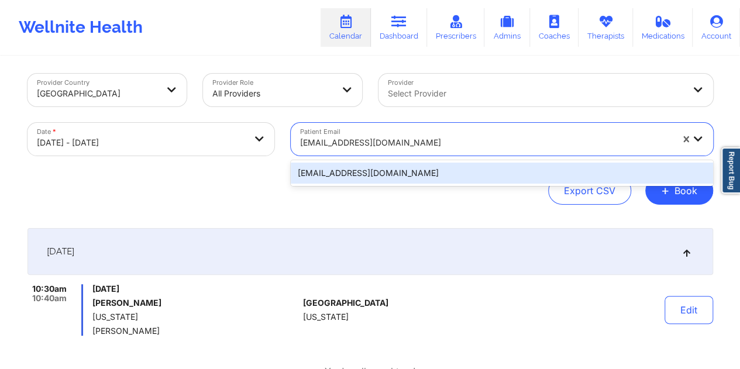
click at [356, 174] on div "[EMAIL_ADDRESS][DOMAIN_NAME]" at bounding box center [502, 173] width 422 height 21
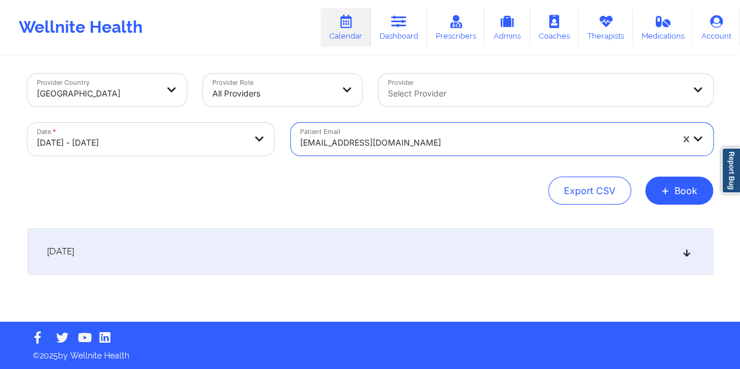
click at [368, 248] on div "[DATE]" at bounding box center [371, 251] width 686 height 47
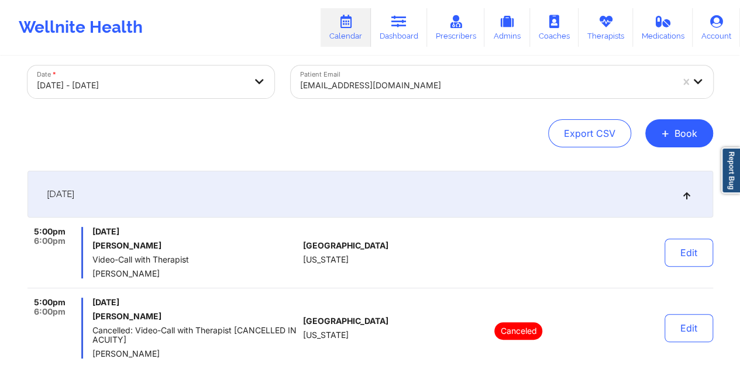
scroll to position [0, 0]
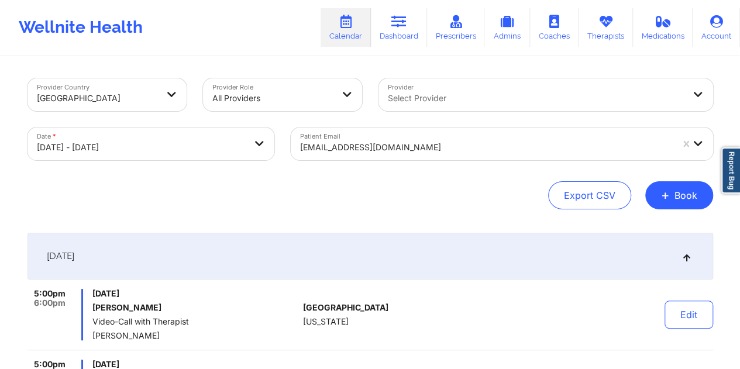
click at [372, 156] on div "[EMAIL_ADDRESS][DOMAIN_NAME]" at bounding box center [486, 148] width 372 height 26
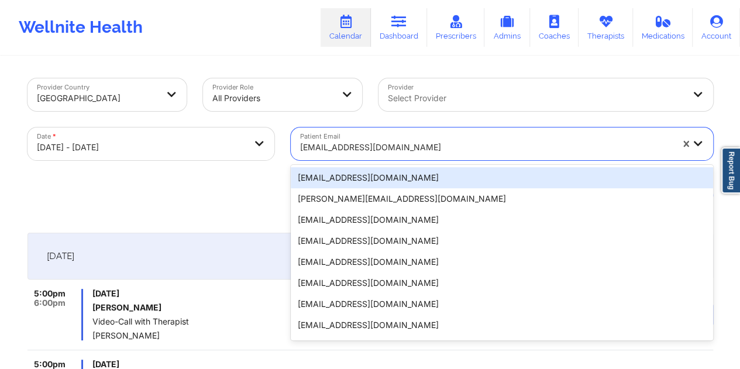
paste input "[EMAIL_ADDRESS][DOMAIN_NAME]"
type input "[EMAIL_ADDRESS][DOMAIN_NAME]"
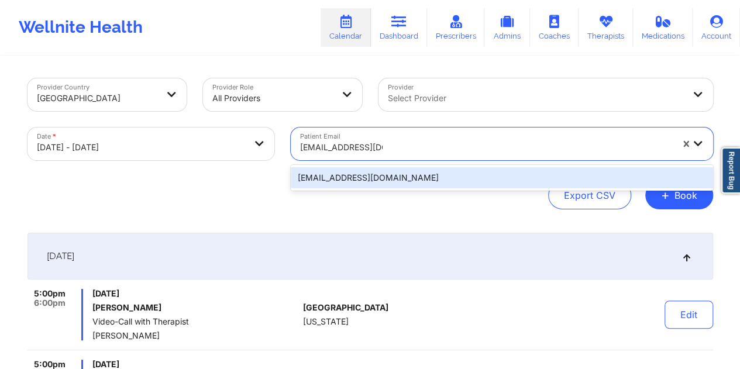
click at [365, 183] on div "[EMAIL_ADDRESS][DOMAIN_NAME]" at bounding box center [502, 177] width 422 height 21
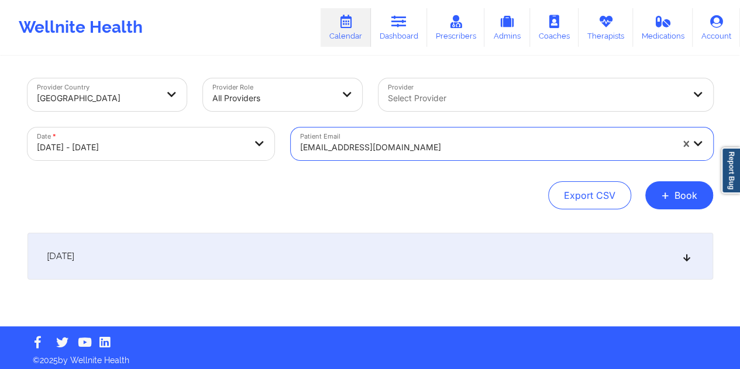
click at [359, 266] on div "[DATE]" at bounding box center [371, 256] width 686 height 47
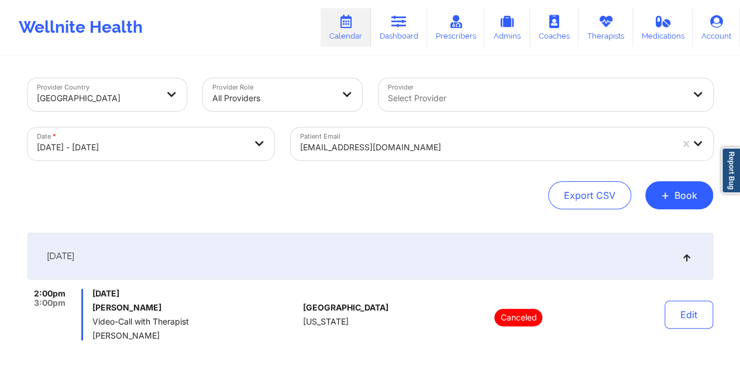
click at [363, 149] on div at bounding box center [486, 147] width 372 height 14
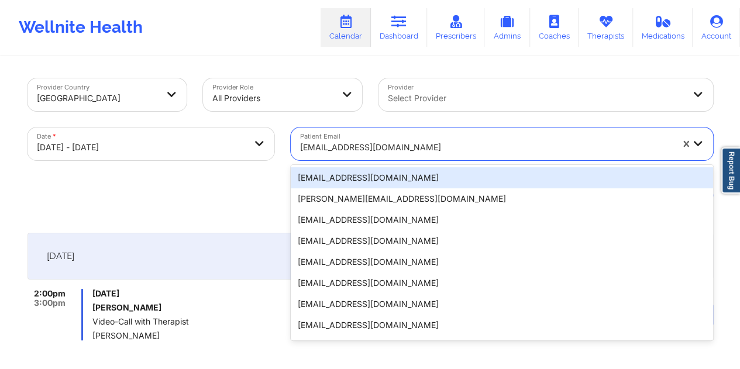
paste input "[EMAIL_ADDRESS][DOMAIN_NAME]"
type input "[EMAIL_ADDRESS][DOMAIN_NAME]"
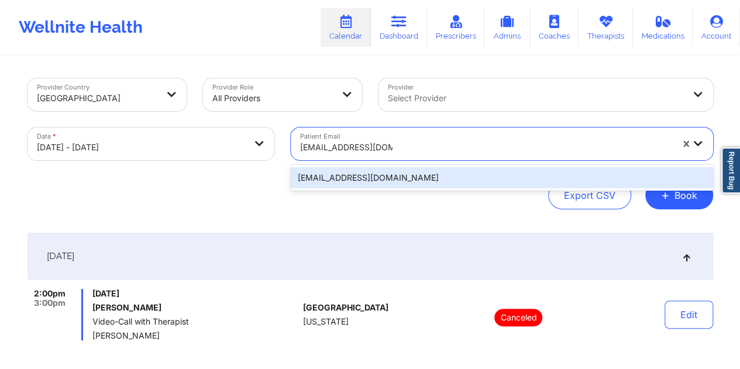
click at [393, 184] on div "[EMAIL_ADDRESS][DOMAIN_NAME]" at bounding box center [502, 177] width 422 height 21
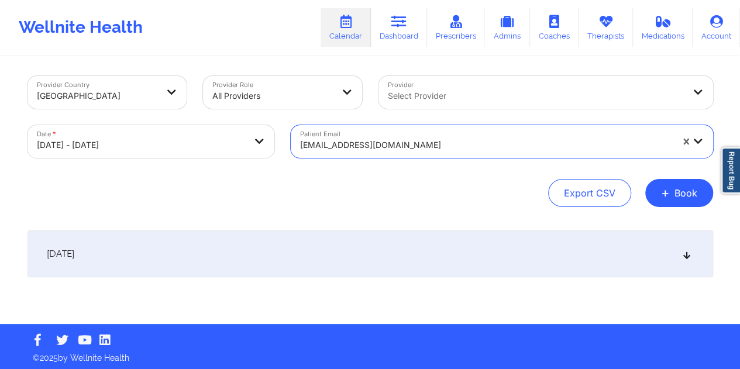
scroll to position [5, 0]
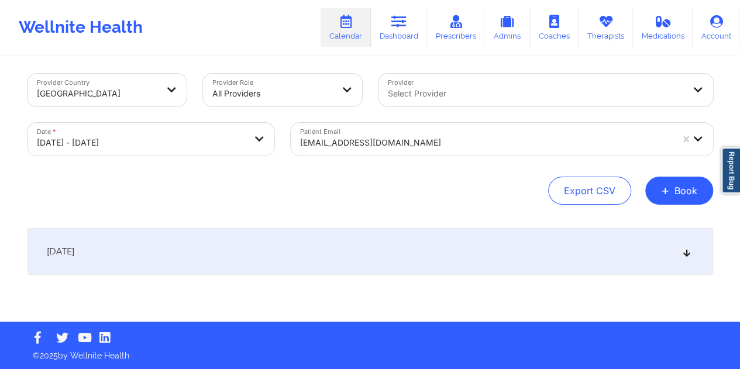
click at [367, 244] on div "[DATE]" at bounding box center [371, 251] width 686 height 47
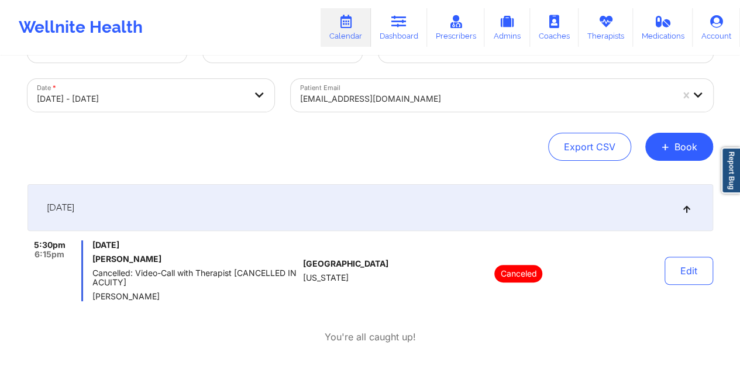
scroll to position [0, 0]
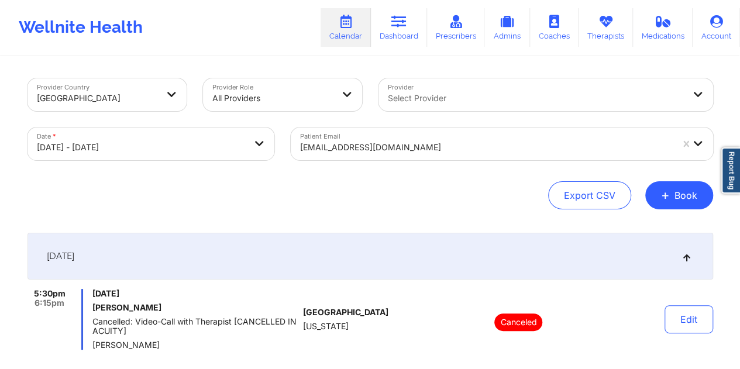
click at [374, 152] on div at bounding box center [486, 147] width 372 height 14
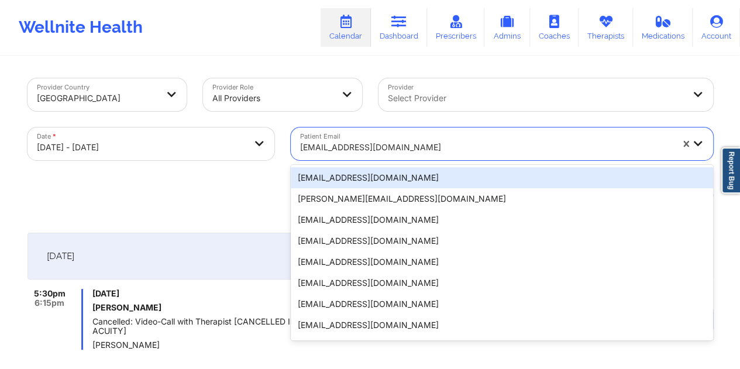
paste input "[EMAIL_ADDRESS][DOMAIN_NAME]"
type input "[EMAIL_ADDRESS][DOMAIN_NAME]"
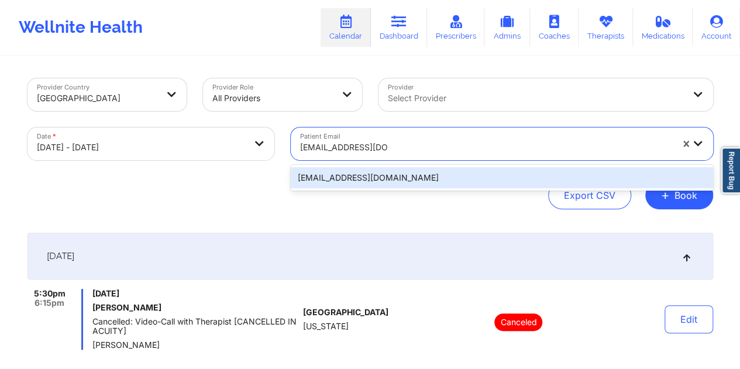
click at [372, 180] on div "[EMAIL_ADDRESS][DOMAIN_NAME]" at bounding box center [502, 177] width 422 height 21
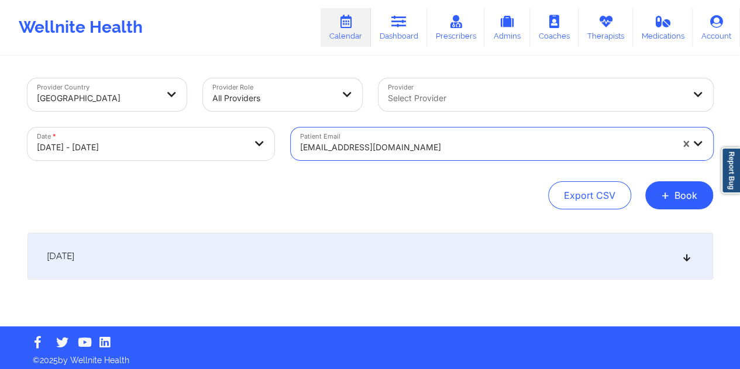
click at [360, 257] on div "[DATE]" at bounding box center [371, 256] width 686 height 47
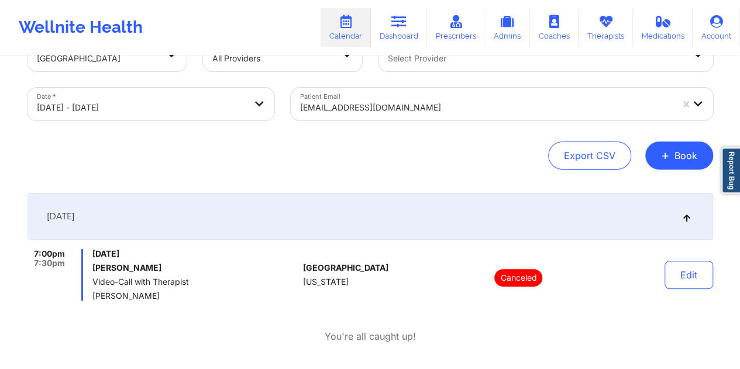
scroll to position [59, 0]
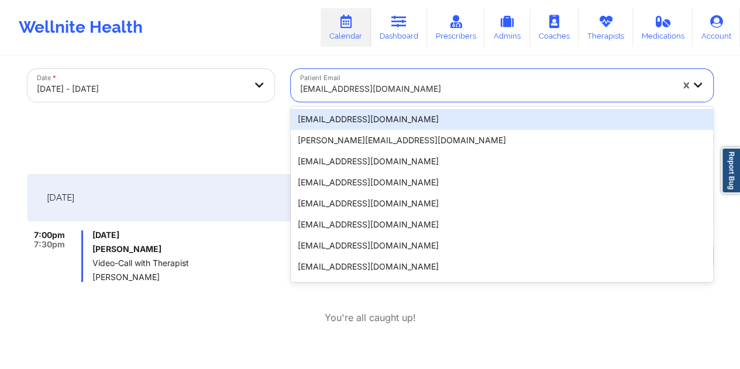
click at [389, 97] on div "[EMAIL_ADDRESS][DOMAIN_NAME]" at bounding box center [486, 89] width 372 height 26
paste input "[EMAIL_ADDRESS][DOMAIN_NAME]"
type input "[EMAIL_ADDRESS][DOMAIN_NAME]"
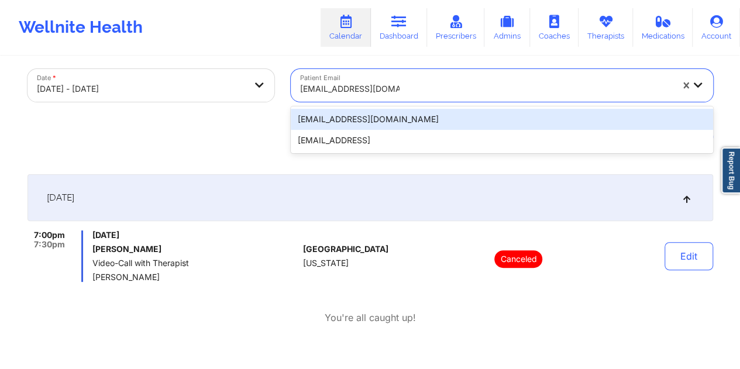
click at [362, 123] on div "[EMAIL_ADDRESS][DOMAIN_NAME]" at bounding box center [502, 119] width 422 height 21
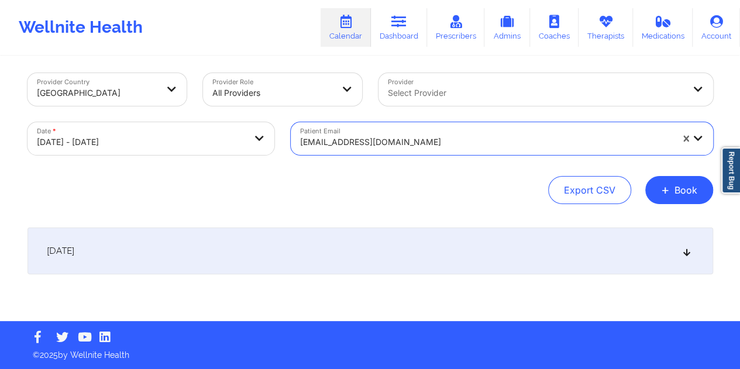
scroll to position [5, 0]
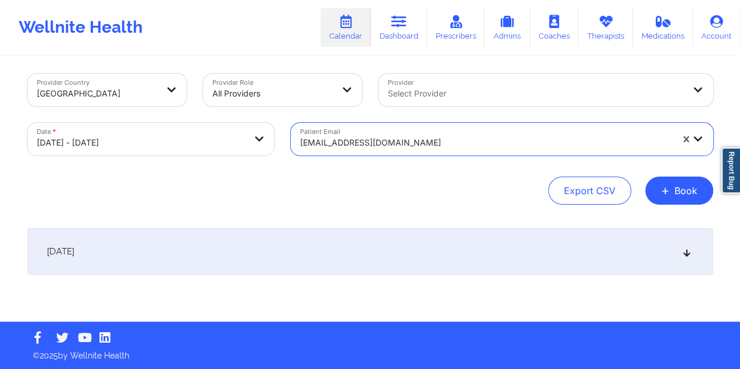
click at [343, 250] on div "[DATE]" at bounding box center [371, 251] width 686 height 47
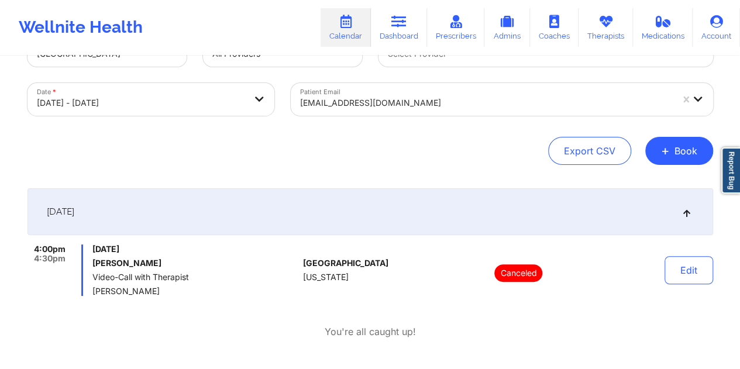
scroll to position [63, 0]
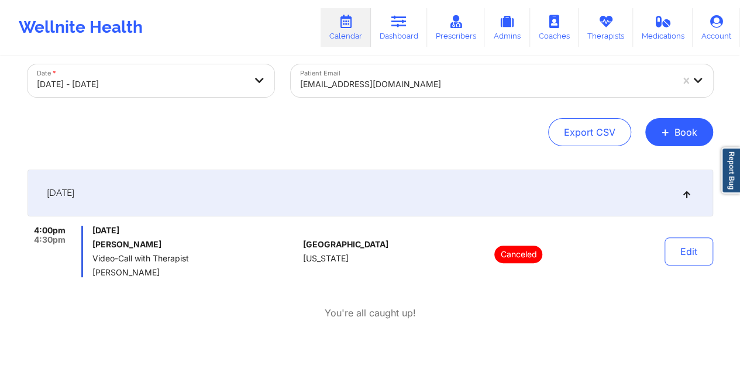
click at [393, 90] on div at bounding box center [486, 84] width 372 height 14
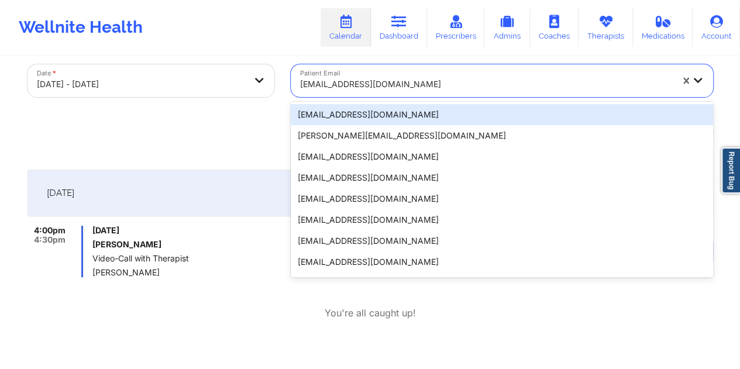
paste input "[EMAIL_ADDRESS][DOMAIN_NAME]"
type input "[EMAIL_ADDRESS][DOMAIN_NAME]"
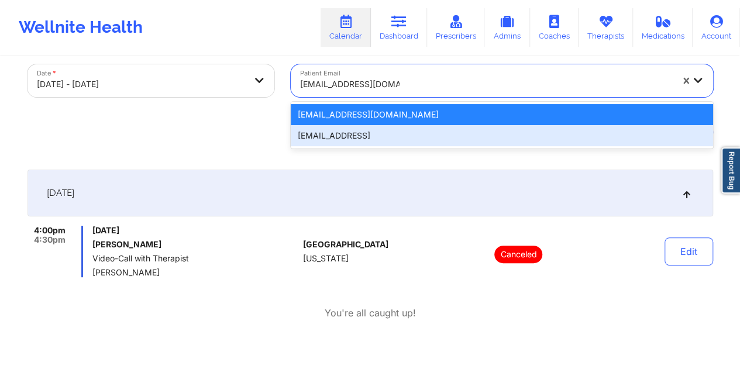
click at [372, 137] on div "[EMAIL_ADDRESS]" at bounding box center [502, 135] width 422 height 21
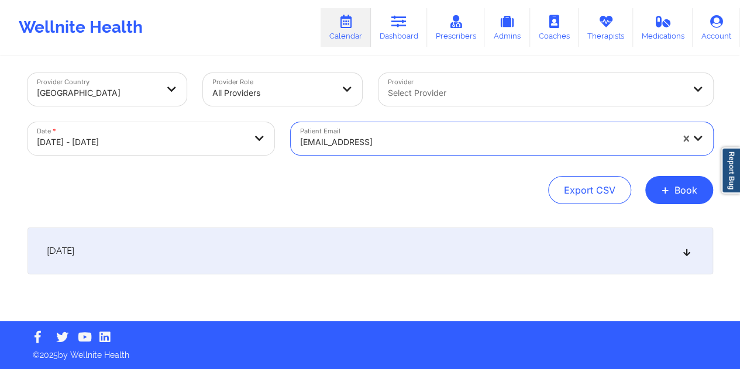
scroll to position [5, 0]
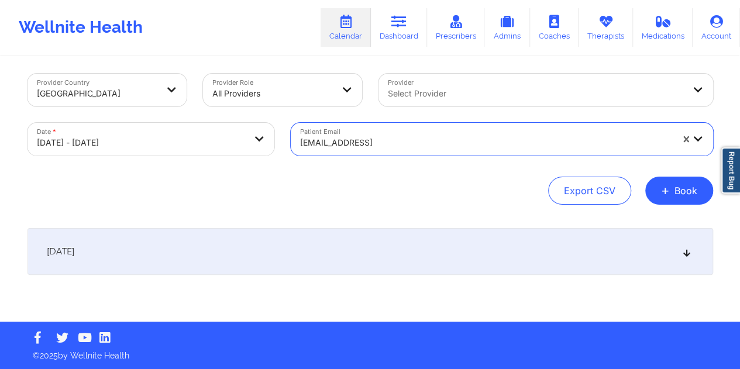
click at [374, 247] on div "[DATE]" at bounding box center [371, 251] width 686 height 47
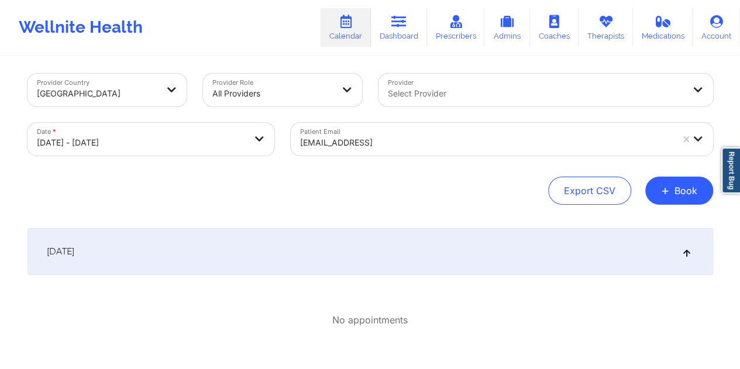
click at [370, 139] on div at bounding box center [486, 143] width 372 height 14
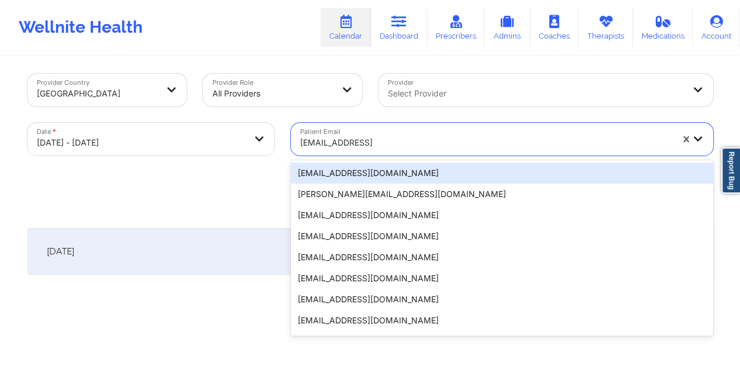
paste input "[EMAIL_ADDRESS][DOMAIN_NAME]"
type input "[EMAIL_ADDRESS][DOMAIN_NAME]"
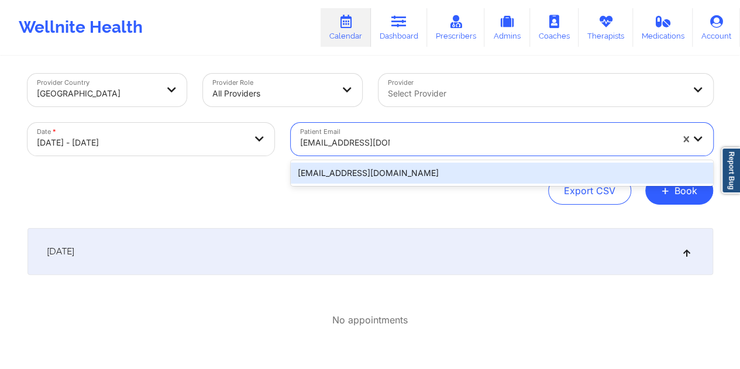
click at [351, 176] on div "[EMAIL_ADDRESS][DOMAIN_NAME]" at bounding box center [502, 173] width 422 height 21
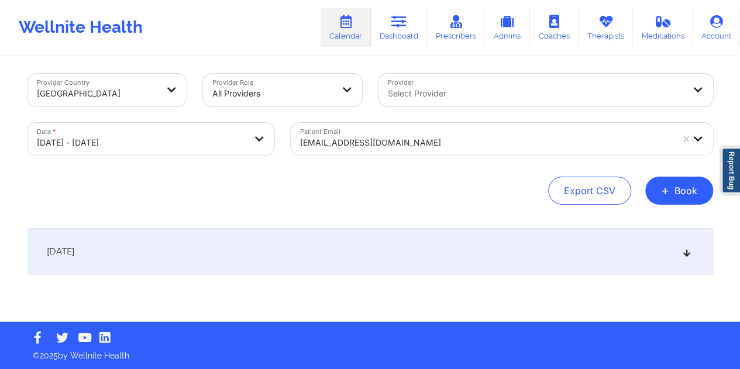
click at [369, 259] on div "[DATE]" at bounding box center [371, 251] width 686 height 47
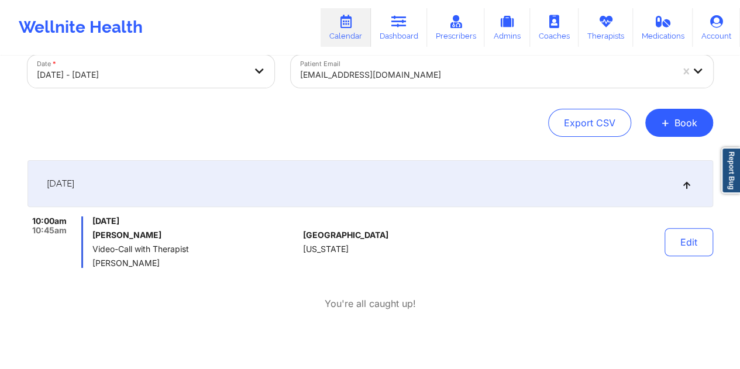
scroll to position [0, 0]
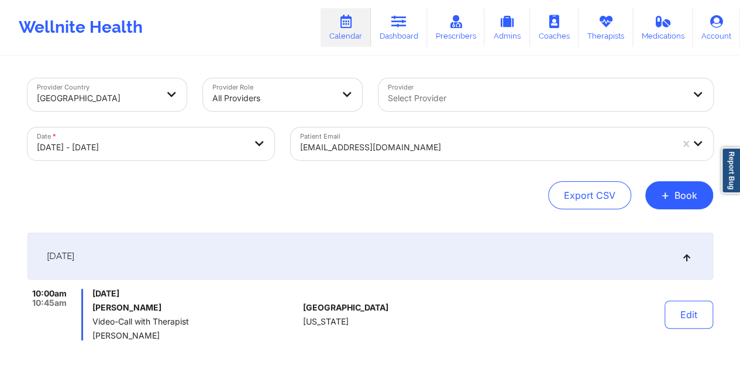
click at [373, 154] on div at bounding box center [486, 147] width 372 height 14
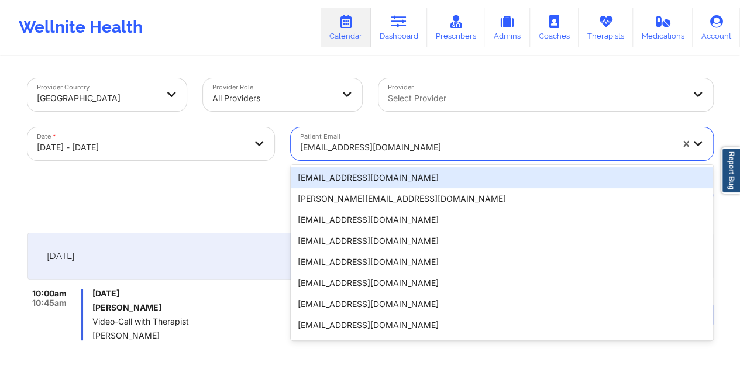
paste input "[EMAIL_ADDRESS][DOMAIN_NAME]"
type input "[EMAIL_ADDRESS][DOMAIN_NAME]"
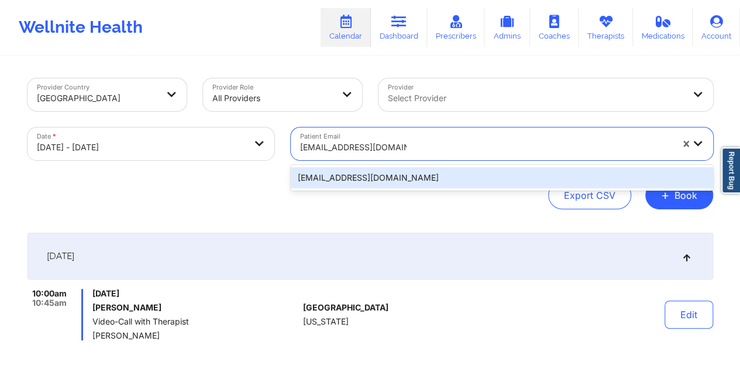
click at [346, 178] on div "[EMAIL_ADDRESS][DOMAIN_NAME]" at bounding box center [502, 177] width 422 height 21
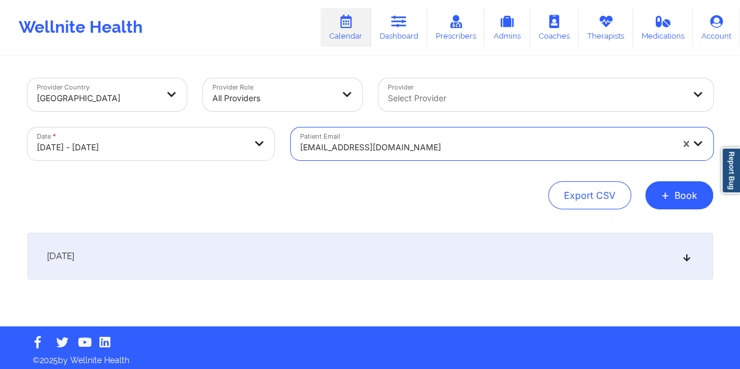
drag, startPoint x: 359, startPoint y: 270, endPoint x: 367, endPoint y: 279, distance: 12.0
click at [359, 270] on div "[DATE]" at bounding box center [371, 256] width 686 height 47
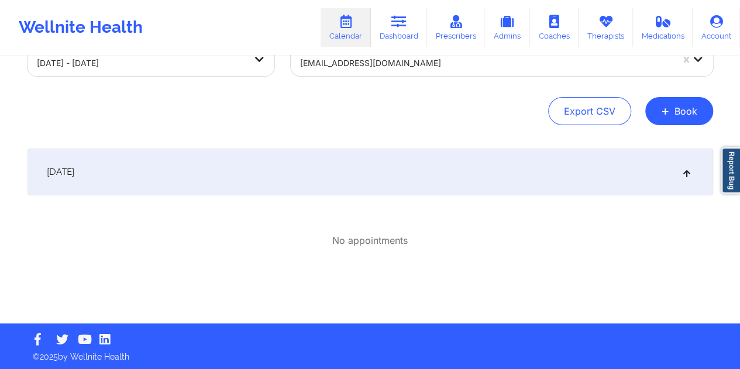
scroll to position [86, 0]
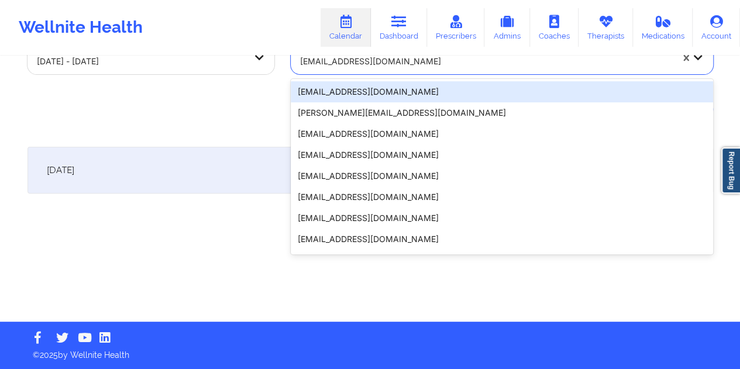
click at [398, 71] on div "[EMAIL_ADDRESS][DOMAIN_NAME]" at bounding box center [486, 62] width 372 height 26
paste input "[EMAIL_ADDRESS][DOMAIN_NAME]"
type input "[EMAIL_ADDRESS][DOMAIN_NAME]"
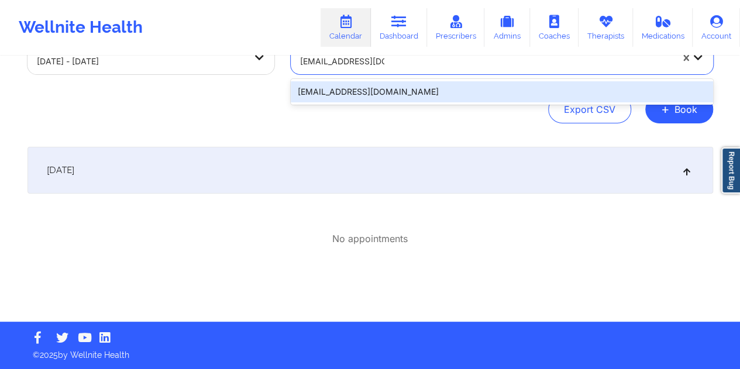
click at [355, 92] on div "[EMAIL_ADDRESS][DOMAIN_NAME]" at bounding box center [502, 91] width 422 height 21
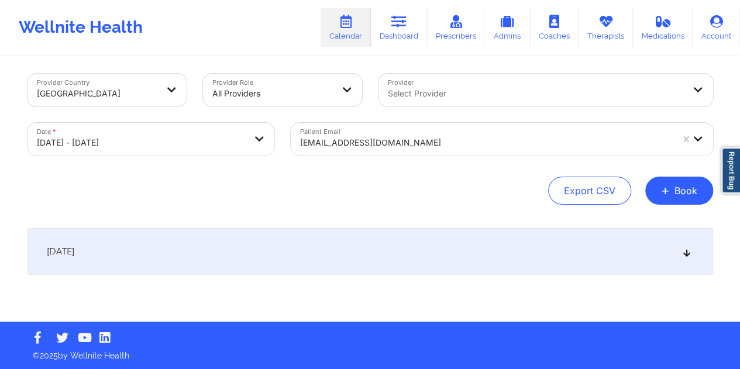
click at [362, 234] on div "[DATE]" at bounding box center [371, 251] width 686 height 47
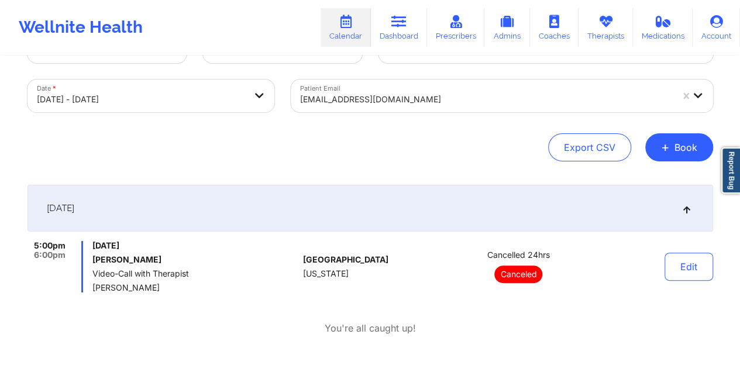
scroll to position [63, 0]
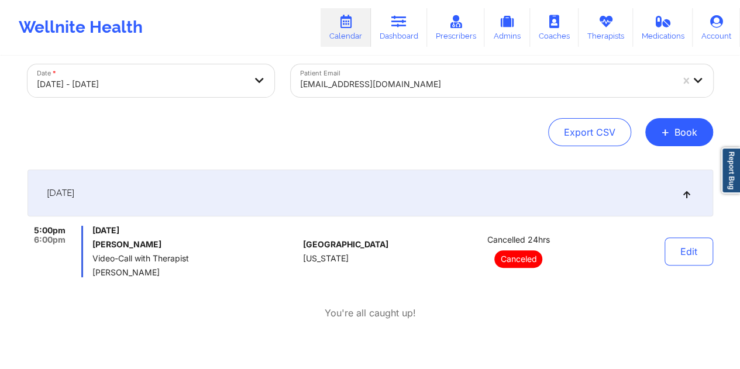
click at [372, 88] on div at bounding box center [486, 84] width 372 height 14
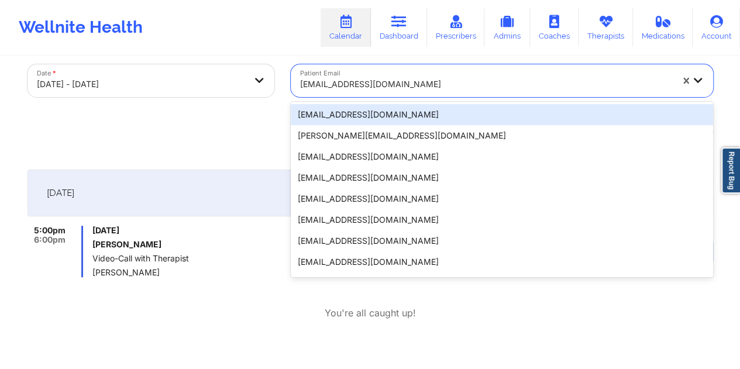
paste input "[EMAIL_ADDRESS][DOMAIN_NAME]"
type input "[EMAIL_ADDRESS][DOMAIN_NAME]"
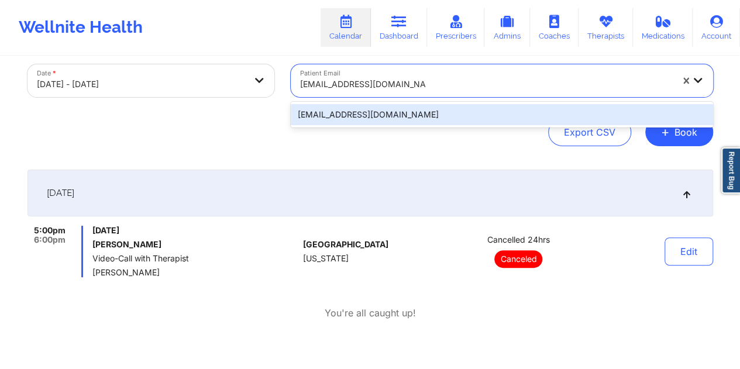
click at [358, 112] on div "[EMAIL_ADDRESS][DOMAIN_NAME]" at bounding box center [502, 114] width 422 height 21
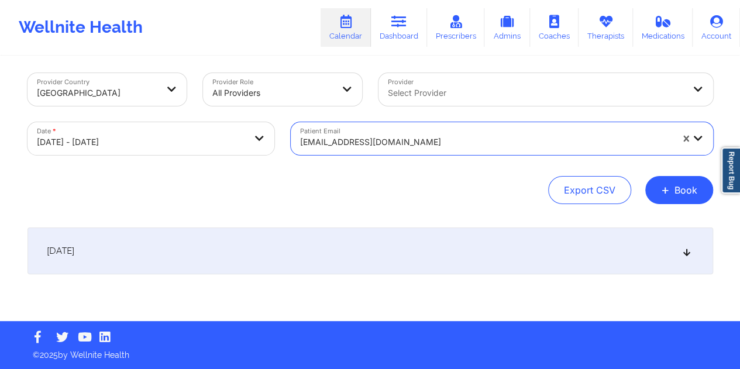
scroll to position [5, 0]
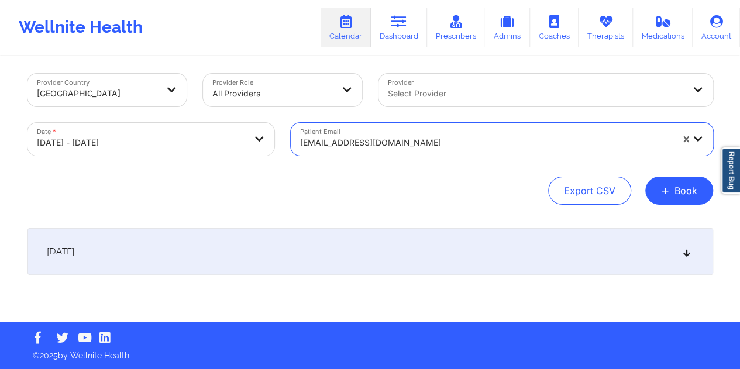
click at [366, 256] on div "[DATE]" at bounding box center [371, 251] width 686 height 47
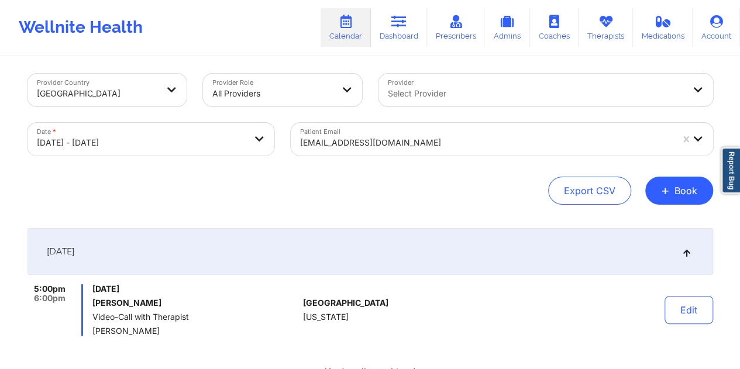
click at [364, 139] on div at bounding box center [486, 143] width 372 height 14
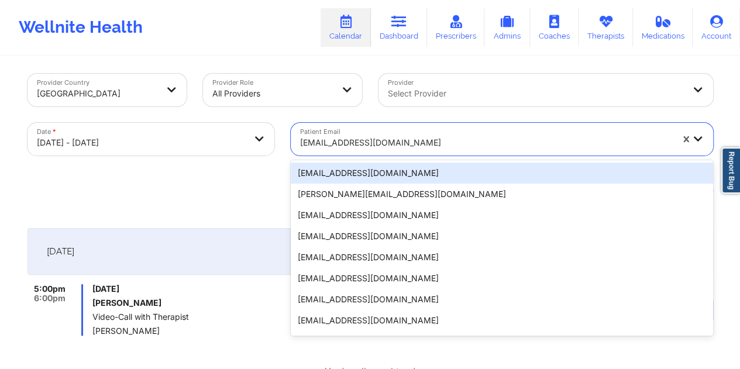
paste input "[EMAIL_ADDRESS][DOMAIN_NAME]"
type input "[EMAIL_ADDRESS][DOMAIN_NAME]"
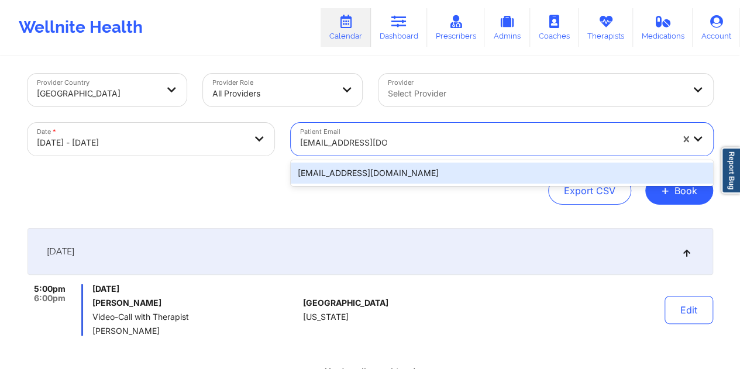
click at [344, 174] on div "[EMAIL_ADDRESS][DOMAIN_NAME]" at bounding box center [502, 173] width 422 height 21
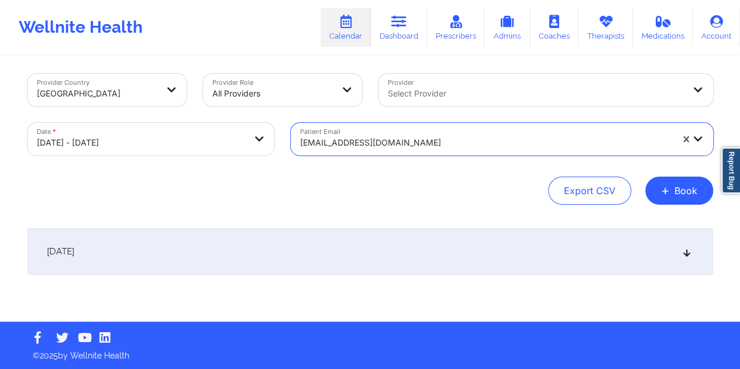
click at [387, 250] on div "[DATE]" at bounding box center [371, 251] width 686 height 47
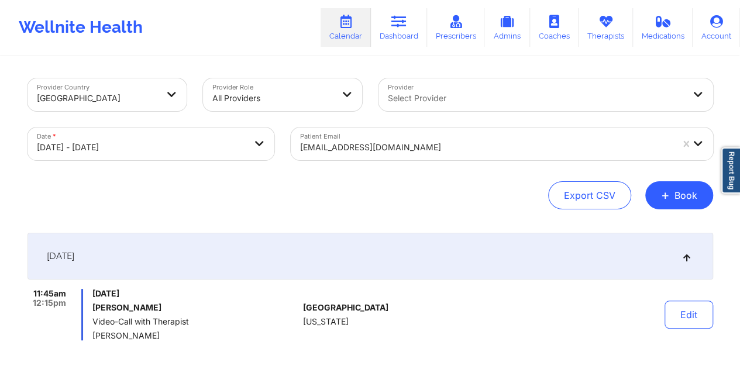
scroll to position [0, 0]
click at [382, 154] on div at bounding box center [486, 147] width 372 height 14
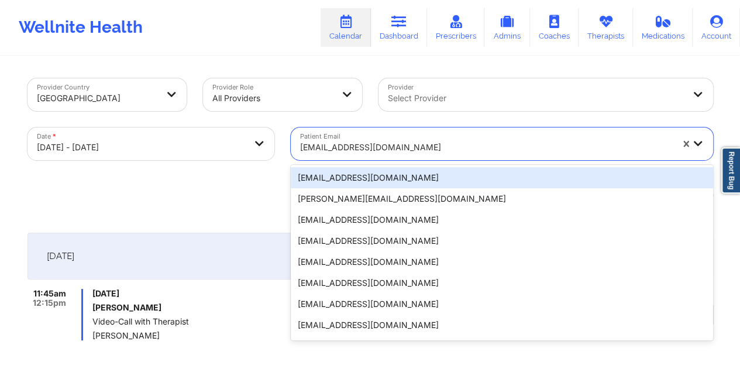
paste input "[EMAIL_ADDRESS][DOMAIN_NAME]"
type input "[EMAIL_ADDRESS][DOMAIN_NAME]"
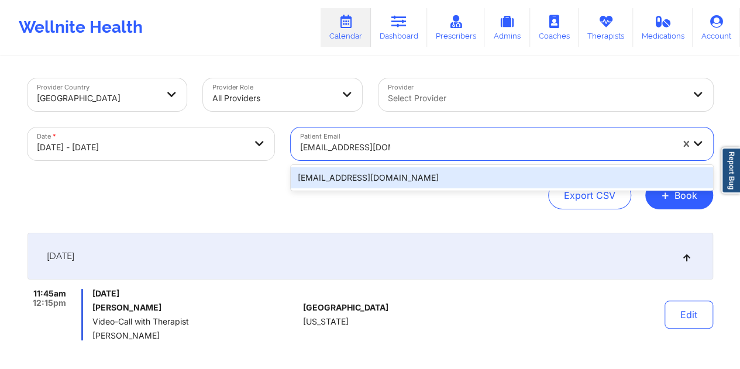
click at [362, 180] on div "[EMAIL_ADDRESS][DOMAIN_NAME]" at bounding box center [502, 177] width 422 height 21
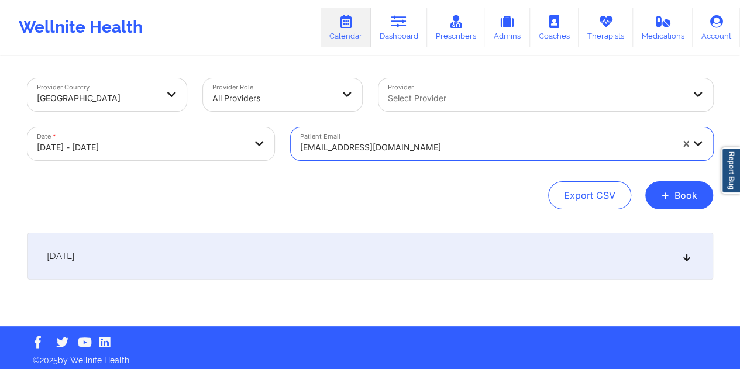
click at [335, 260] on div "[DATE]" at bounding box center [371, 256] width 686 height 47
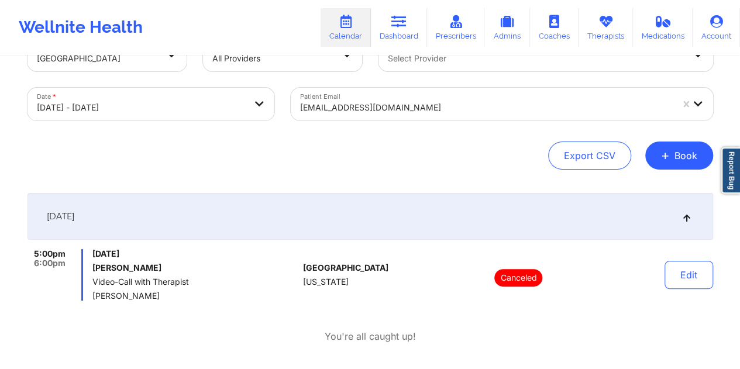
scroll to position [59, 0]
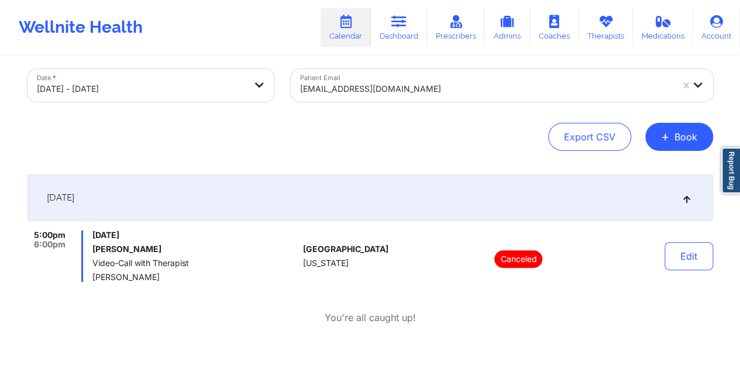
click at [403, 85] on div at bounding box center [486, 89] width 372 height 14
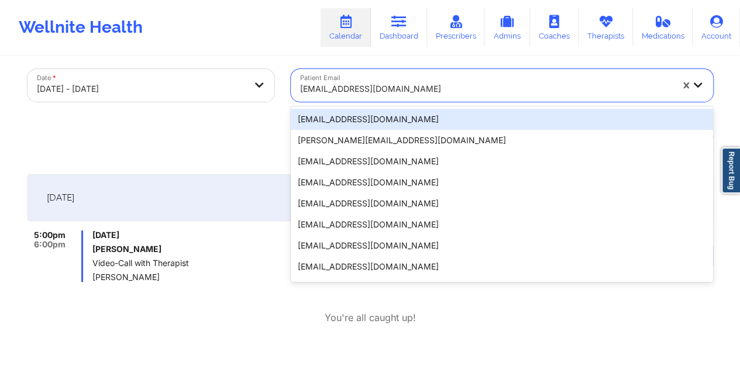
paste input "[EMAIL_ADDRESS][DOMAIN_NAME]"
type input "[EMAIL_ADDRESS][DOMAIN_NAME]"
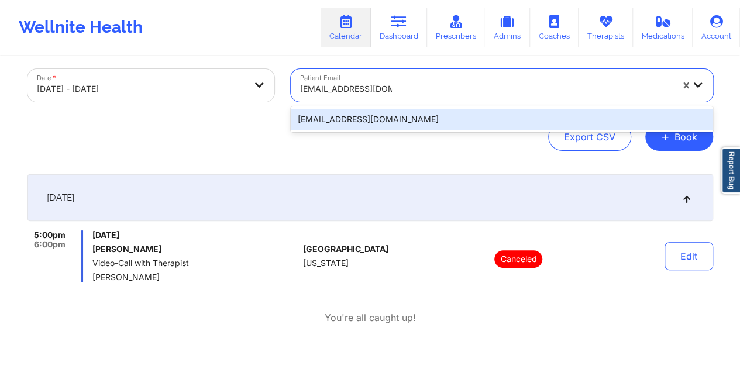
click at [356, 126] on div "[EMAIL_ADDRESS][DOMAIN_NAME]" at bounding box center [502, 119] width 422 height 21
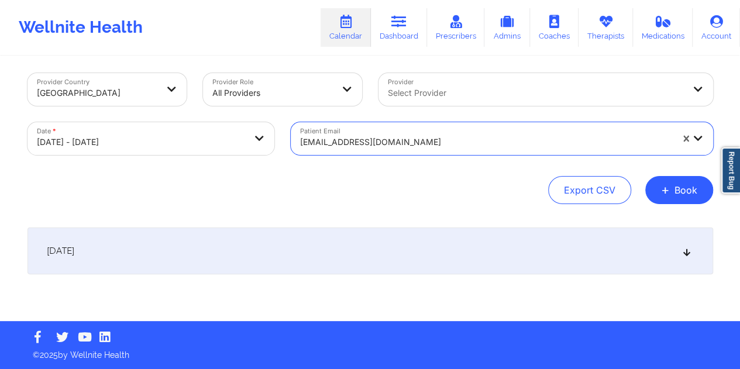
scroll to position [5, 0]
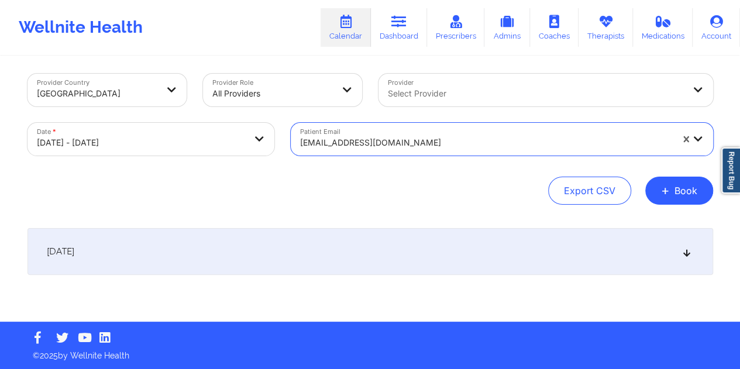
click at [338, 260] on div "[DATE]" at bounding box center [371, 251] width 686 height 47
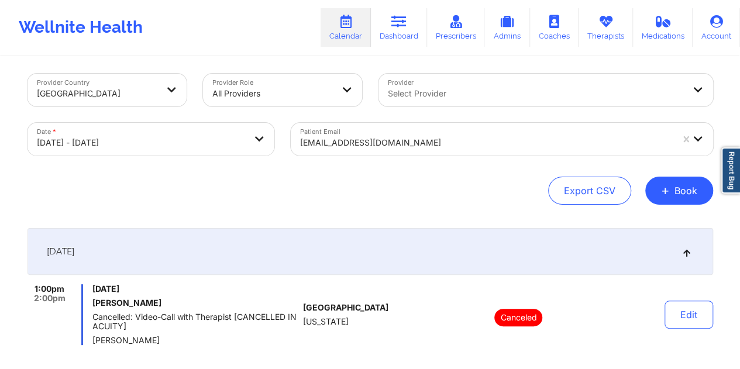
click at [386, 136] on div at bounding box center [486, 143] width 372 height 14
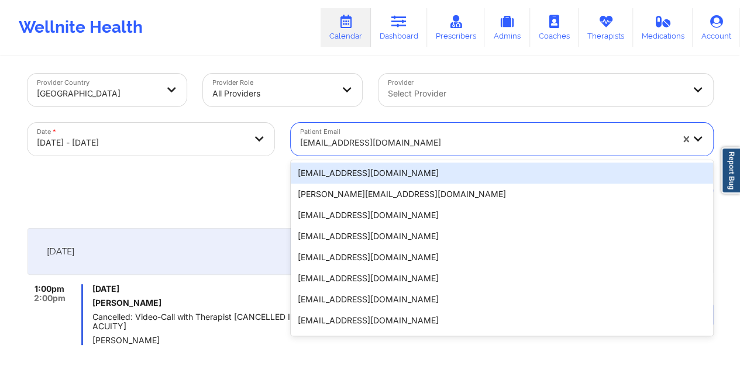
paste input "[PERSON_NAME][EMAIL_ADDRESS][DOMAIN_NAME]"
type input "[PERSON_NAME][EMAIL_ADDRESS][DOMAIN_NAME]"
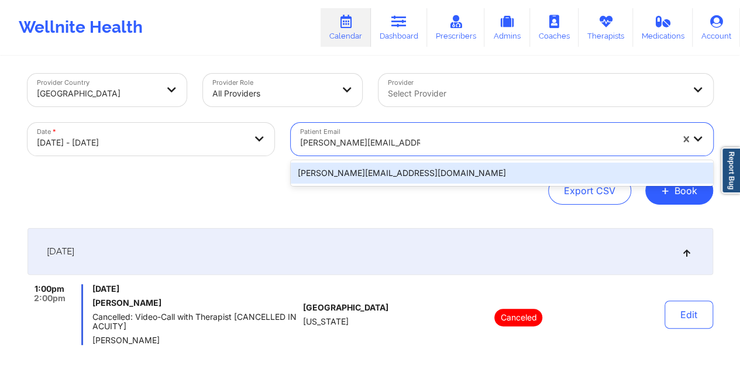
click at [348, 182] on div "[PERSON_NAME][EMAIL_ADDRESS][DOMAIN_NAME]" at bounding box center [502, 173] width 422 height 21
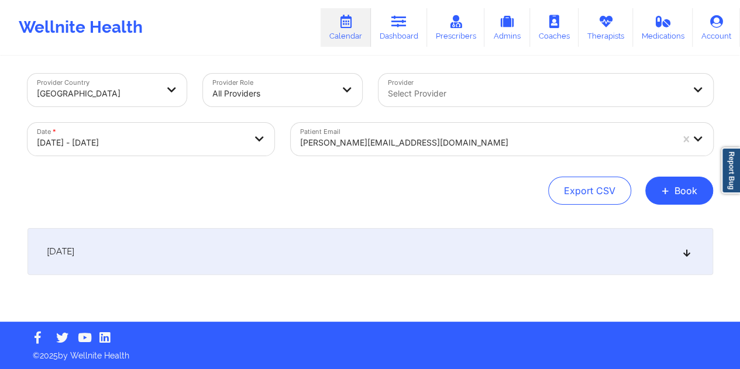
click at [376, 262] on div "[DATE]" at bounding box center [371, 251] width 686 height 47
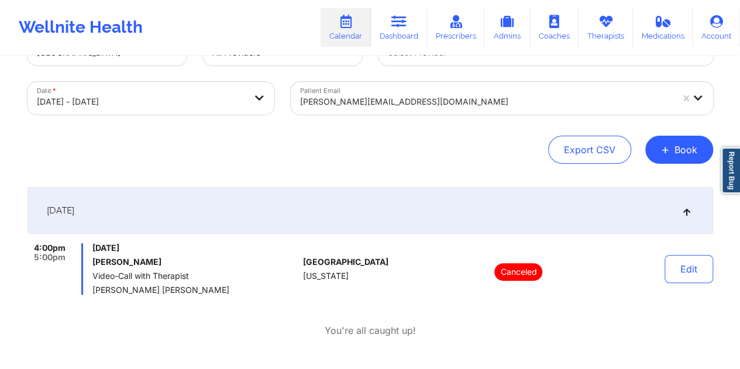
scroll to position [63, 0]
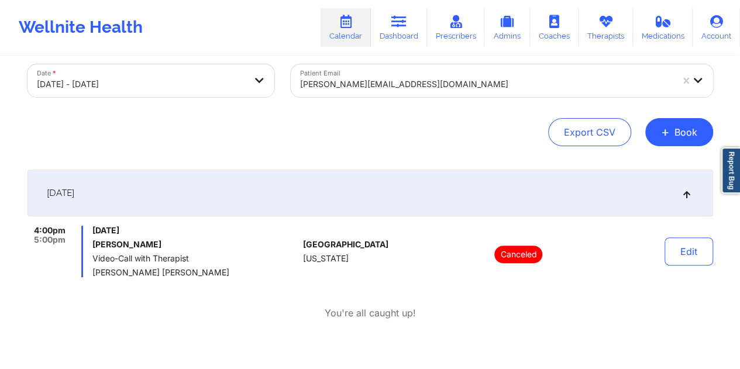
click at [416, 77] on div "[PERSON_NAME][EMAIL_ADDRESS][DOMAIN_NAME]" at bounding box center [486, 84] width 372 height 26
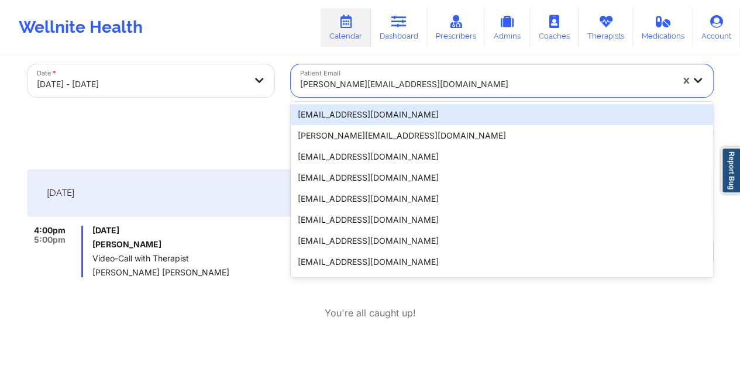
paste input "[DOMAIN_NAME][EMAIL_ADDRESS][DOMAIN_NAME]"
type input "[DOMAIN_NAME][EMAIL_ADDRESS][DOMAIN_NAME]"
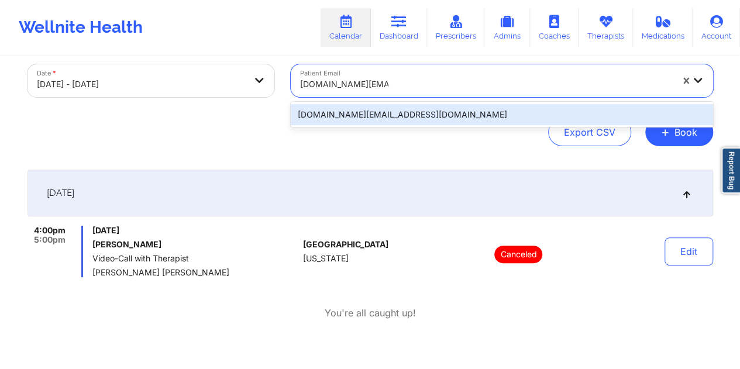
click at [428, 123] on div "[DOMAIN_NAME][EMAIL_ADDRESS][DOMAIN_NAME]" at bounding box center [502, 114] width 422 height 21
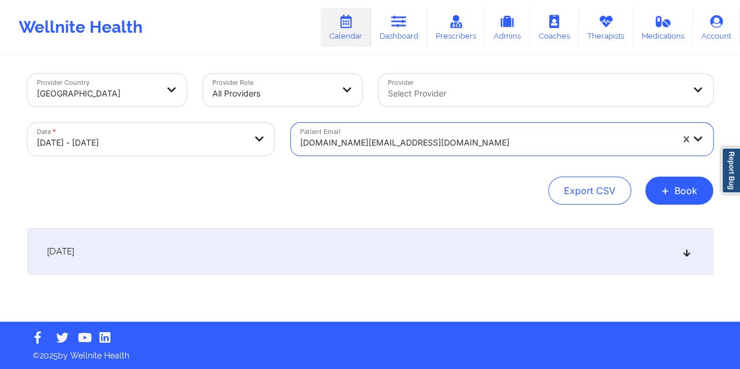
click at [344, 261] on div "[DATE]" at bounding box center [371, 251] width 686 height 47
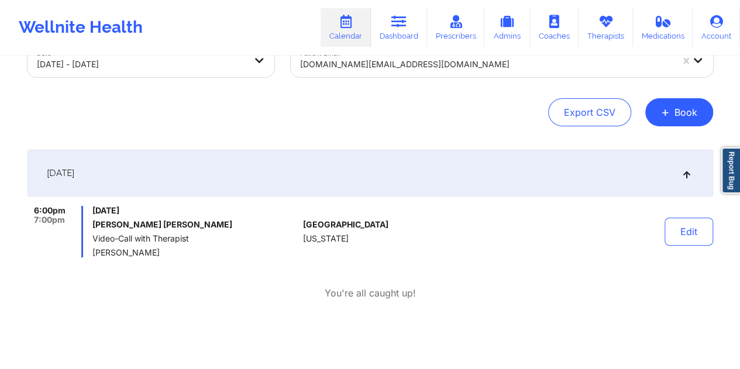
scroll to position [0, 0]
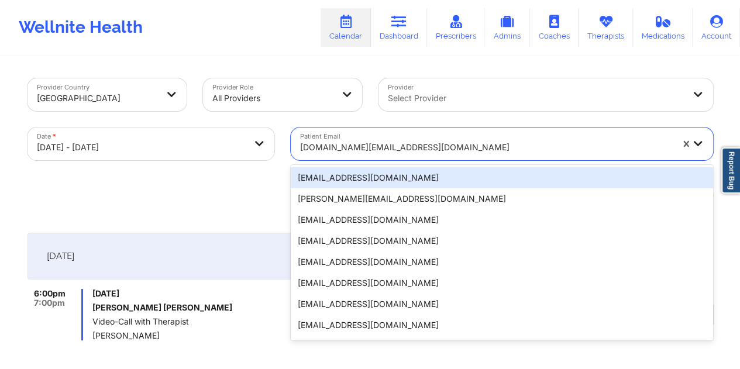
click at [370, 147] on div at bounding box center [486, 147] width 372 height 14
paste input "[EMAIL_ADDRESS][DOMAIN_NAME]"
type input "[EMAIL_ADDRESS][DOMAIN_NAME]"
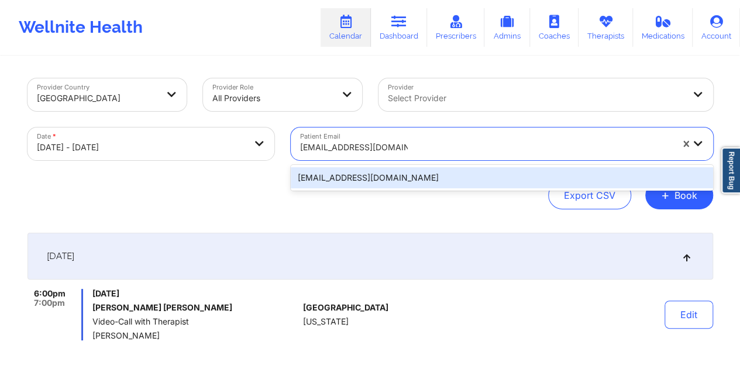
click at [358, 184] on div "[EMAIL_ADDRESS][DOMAIN_NAME]" at bounding box center [502, 177] width 422 height 21
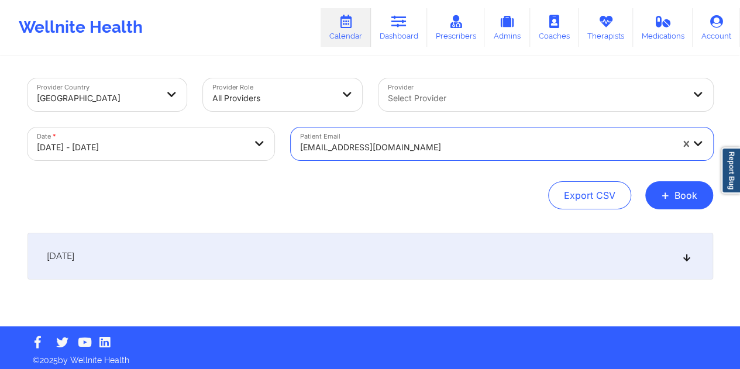
click at [357, 259] on div "[DATE]" at bounding box center [371, 256] width 686 height 47
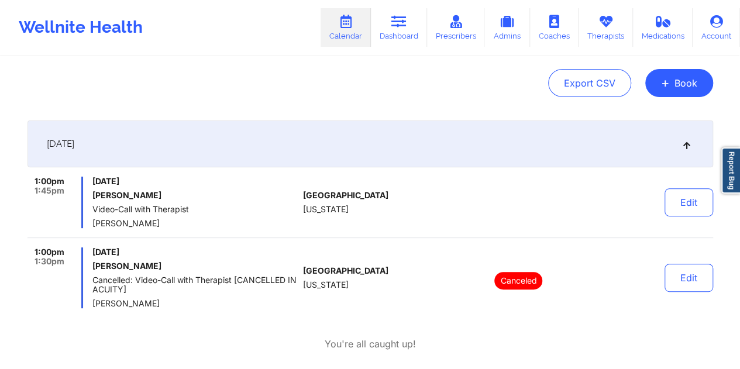
scroll to position [42, 0]
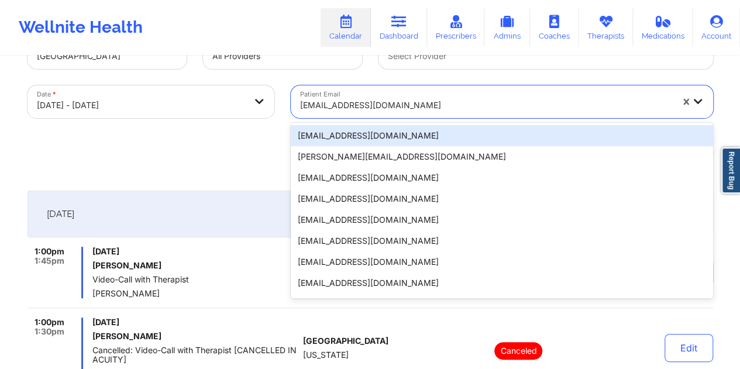
click at [373, 102] on div at bounding box center [486, 105] width 372 height 14
paste input "[EMAIL_ADDRESS][DOMAIN_NAME]"
type input "[EMAIL_ADDRESS][DOMAIN_NAME]"
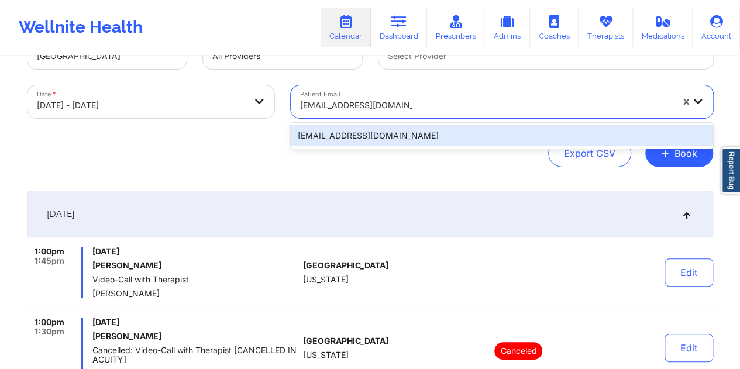
click at [354, 135] on div "[EMAIL_ADDRESS][DOMAIN_NAME]" at bounding box center [502, 135] width 422 height 21
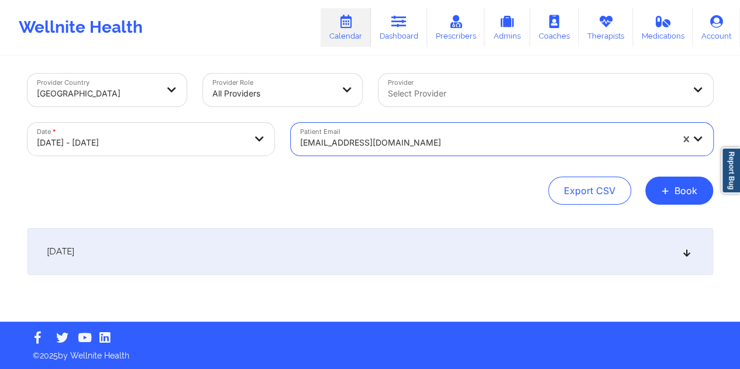
click at [379, 242] on div "[DATE]" at bounding box center [371, 251] width 686 height 47
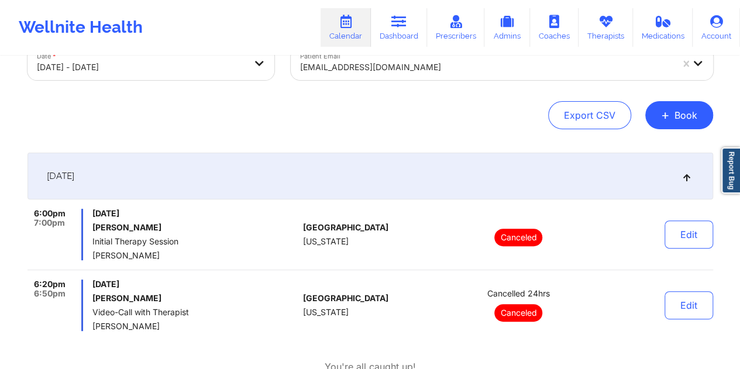
scroll to position [0, 0]
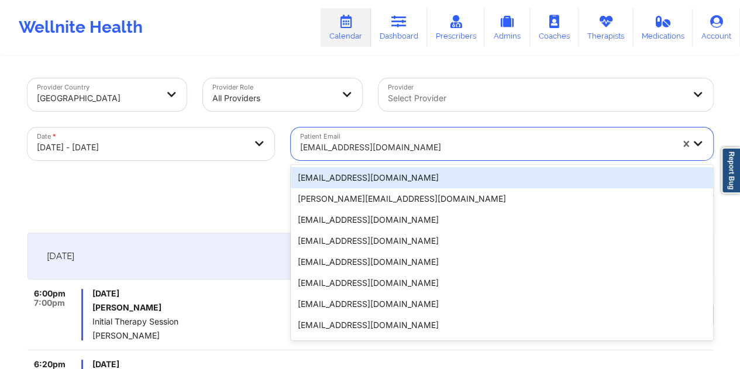
click at [374, 148] on div at bounding box center [486, 147] width 372 height 14
paste input "[EMAIL_ADDRESS][DOMAIN_NAME]"
type input "[EMAIL_ADDRESS][DOMAIN_NAME]"
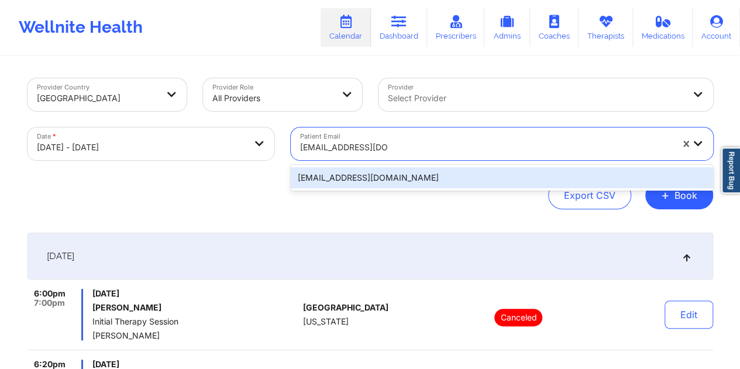
click at [354, 175] on div "[EMAIL_ADDRESS][DOMAIN_NAME]" at bounding box center [502, 177] width 422 height 21
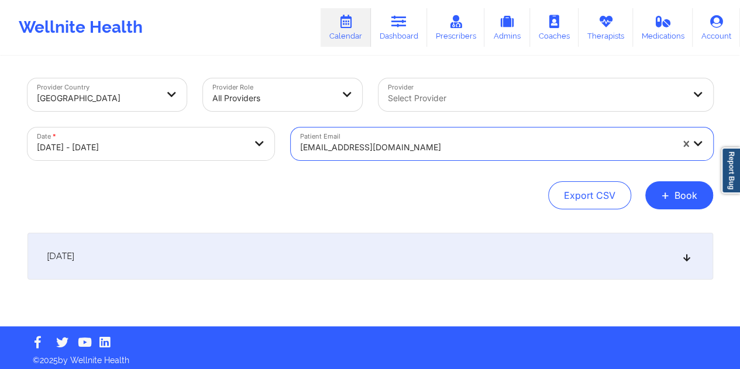
click at [352, 255] on div "[DATE]" at bounding box center [371, 256] width 686 height 47
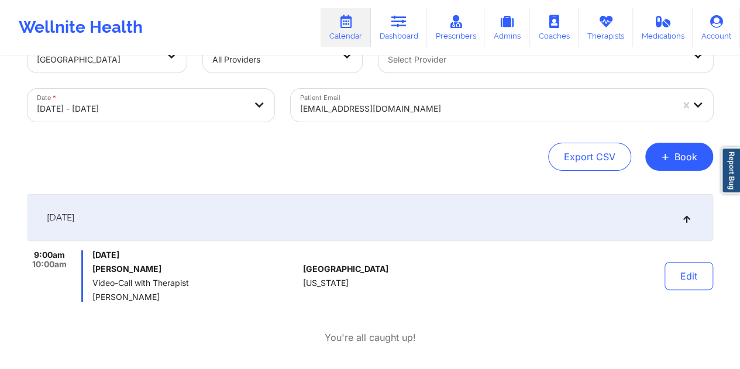
scroll to position [20, 0]
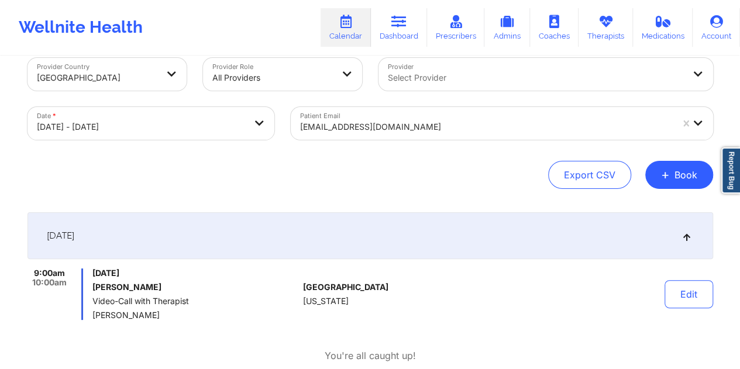
click at [363, 129] on div at bounding box center [486, 127] width 372 height 14
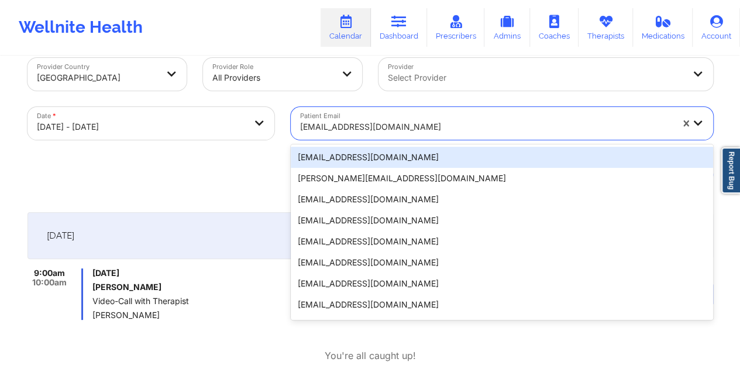
paste input "[EMAIL_ADDRESS][DOMAIN_NAME]"
type input "[EMAIL_ADDRESS][DOMAIN_NAME]"
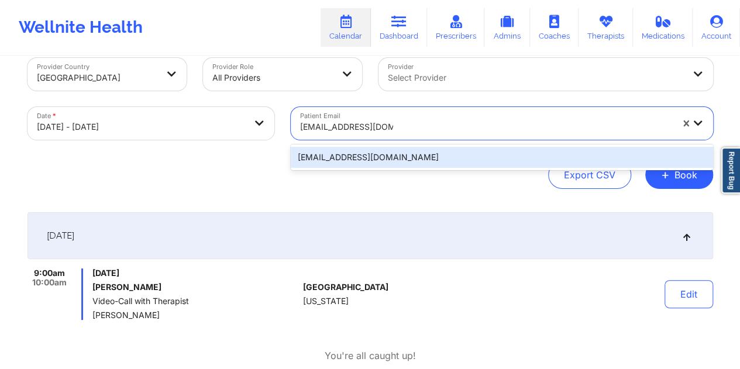
click at [352, 163] on div "[EMAIL_ADDRESS][DOMAIN_NAME]" at bounding box center [502, 157] width 422 height 21
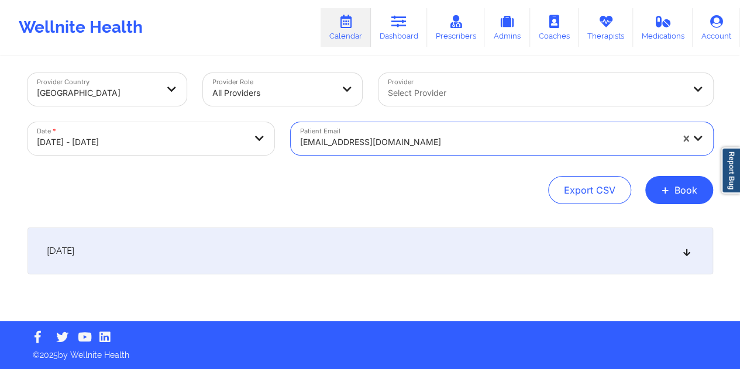
scroll to position [5, 0]
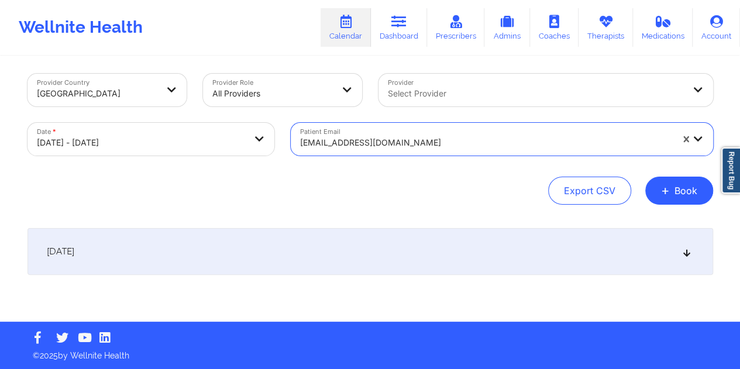
click at [363, 259] on div "[DATE]" at bounding box center [371, 251] width 686 height 47
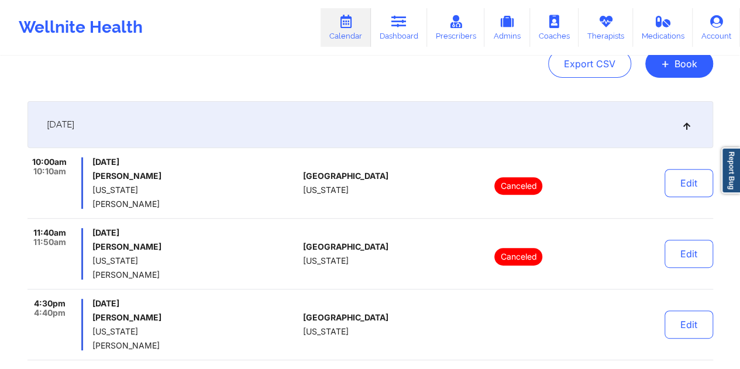
scroll to position [57, 0]
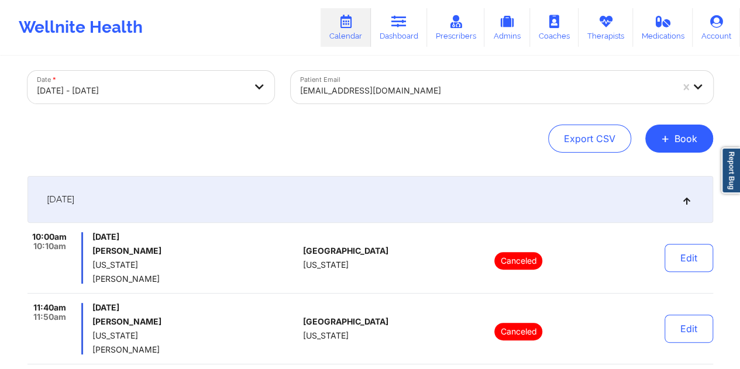
click at [365, 94] on div at bounding box center [486, 91] width 372 height 14
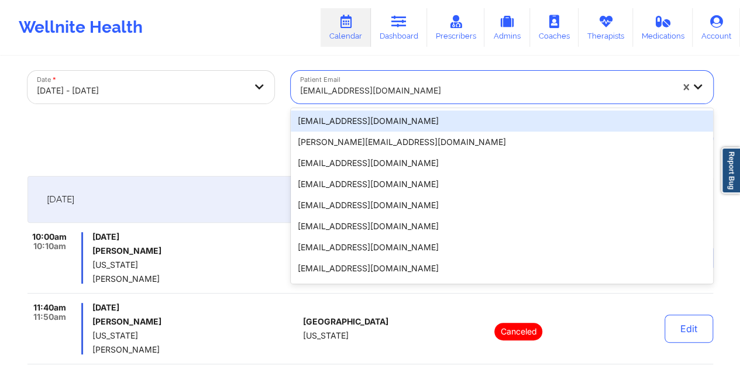
paste input "[EMAIL_ADDRESS][DOMAIN_NAME]"
type input "[EMAIL_ADDRESS][DOMAIN_NAME]"
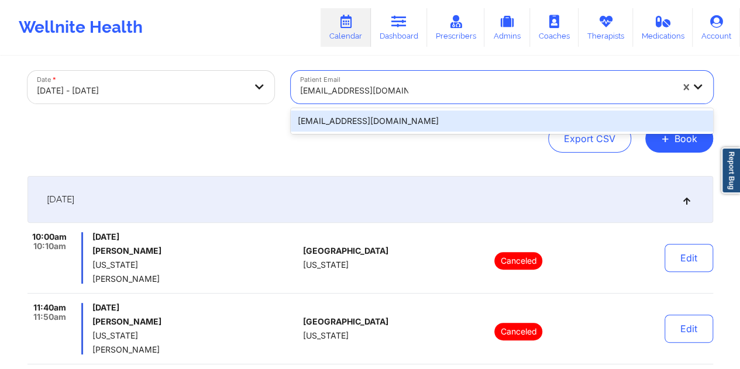
click at [359, 122] on div "[EMAIL_ADDRESS][DOMAIN_NAME]" at bounding box center [502, 121] width 422 height 21
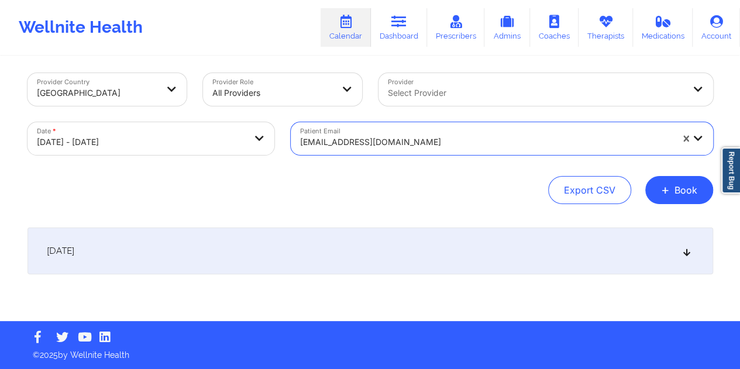
scroll to position [5, 0]
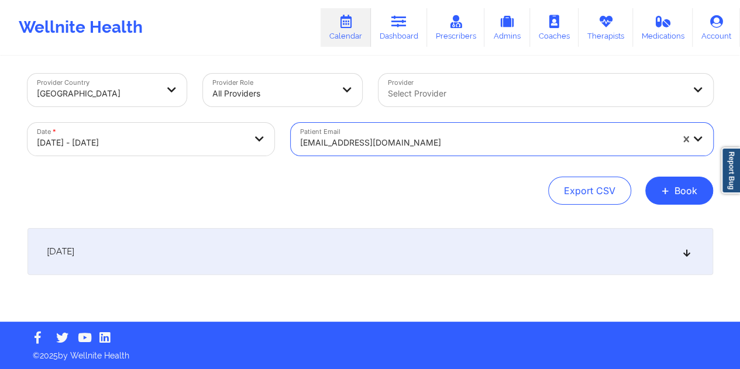
click at [374, 286] on div "[DATE] No appointments" at bounding box center [371, 275] width 686 height 94
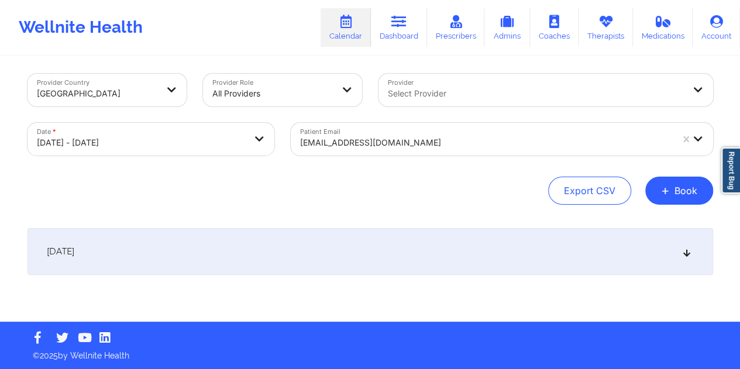
click at [347, 244] on div "[DATE]" at bounding box center [371, 251] width 686 height 47
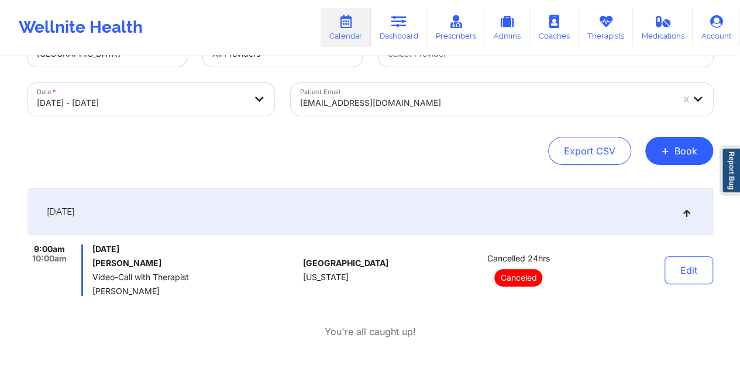
scroll to position [63, 0]
